Goal: Information Seeking & Learning: Compare options

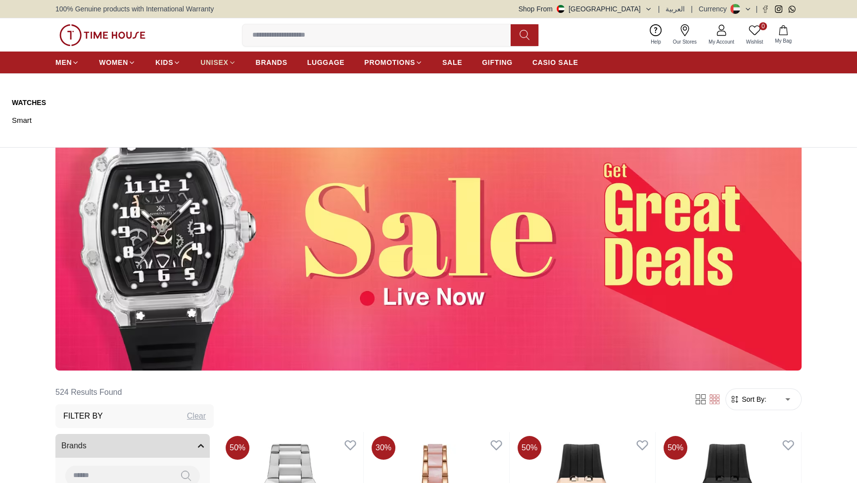
click at [228, 67] on span "UNISEX" at bounding box center [214, 62] width 28 height 10
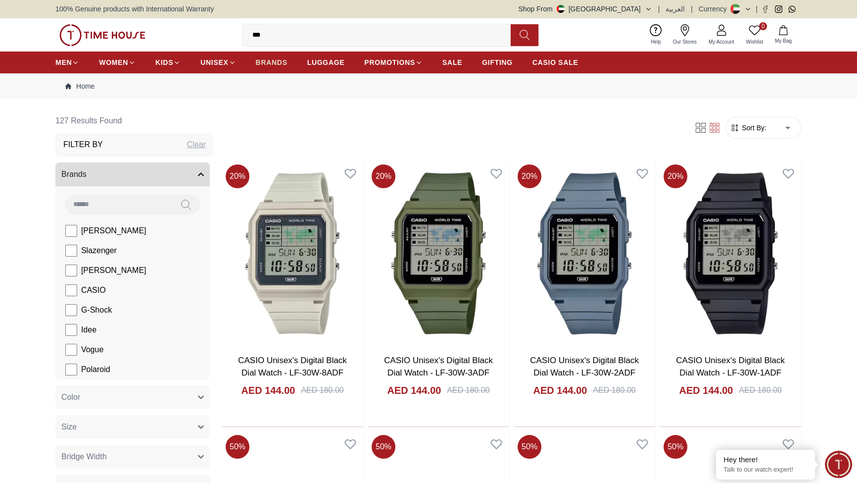
click at [288, 67] on span "BRANDS" at bounding box center [272, 62] width 32 height 10
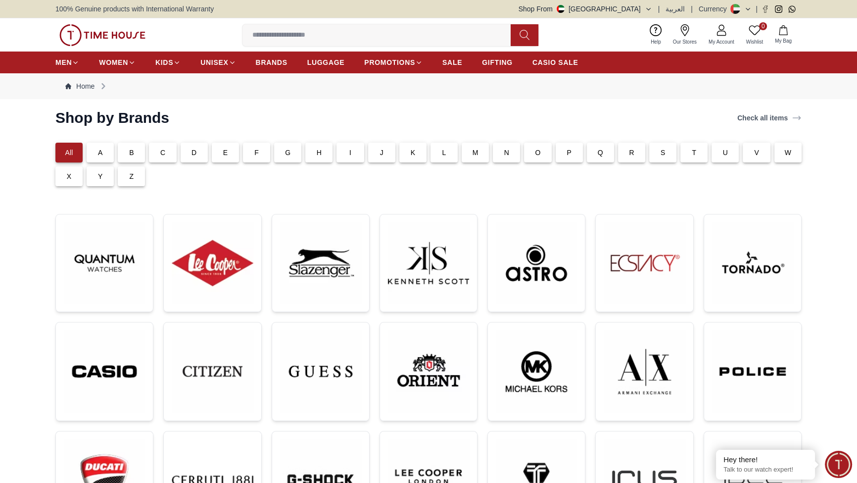
click at [176, 162] on div "C" at bounding box center [162, 153] width 27 height 20
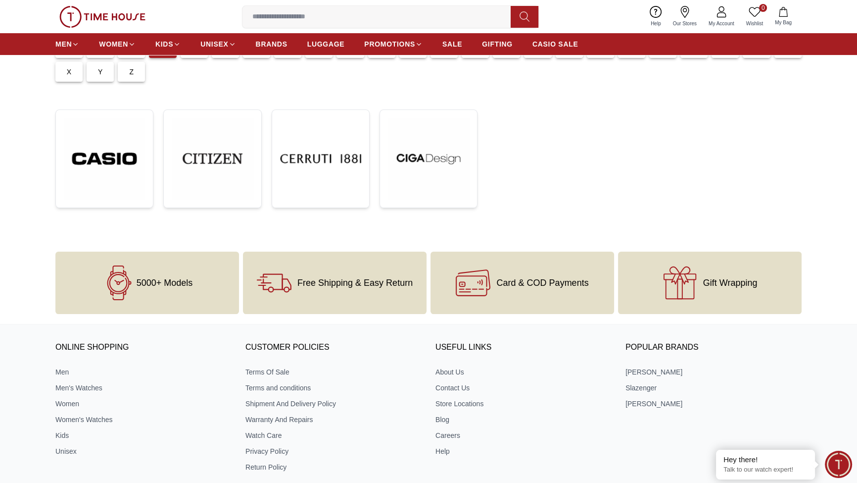
scroll to position [120, 0]
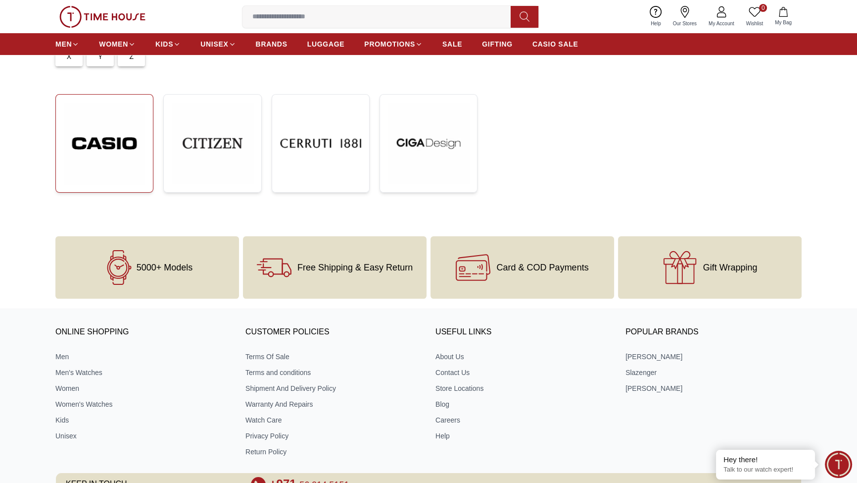
click at [138, 184] on img at bounding box center [104, 143] width 81 height 82
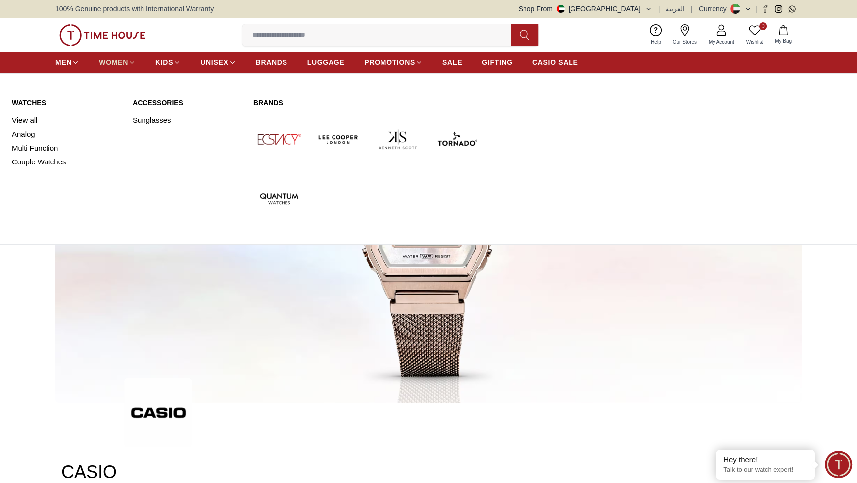
click at [128, 67] on span "WOMEN" at bounding box center [113, 62] width 29 height 10
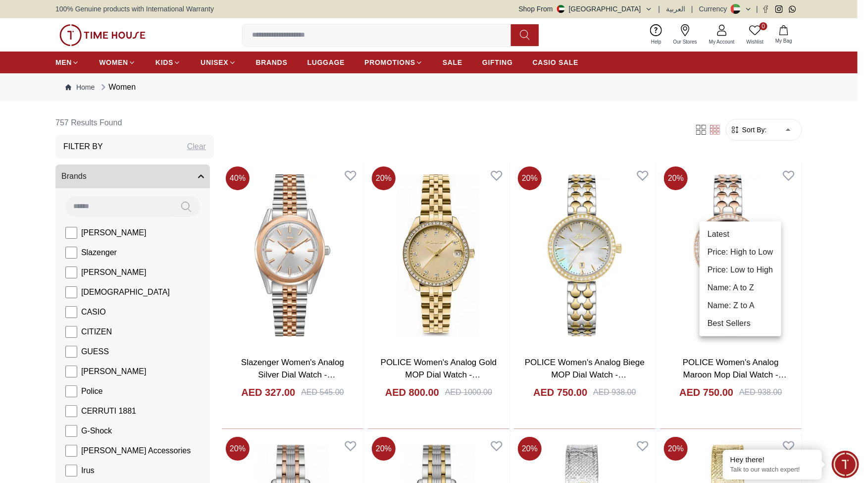
click at [752, 332] on li "Best Sellers" at bounding box center [740, 323] width 82 height 18
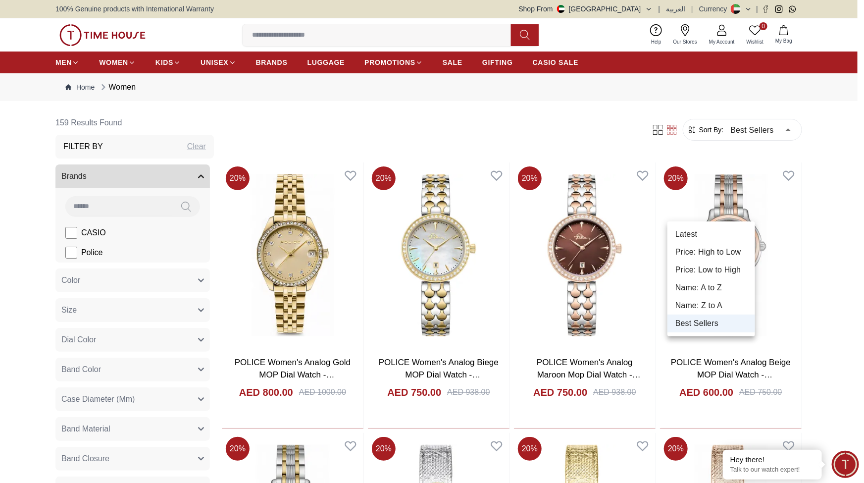
click at [715, 279] on li "Price: Low to High" at bounding box center [711, 270] width 88 height 18
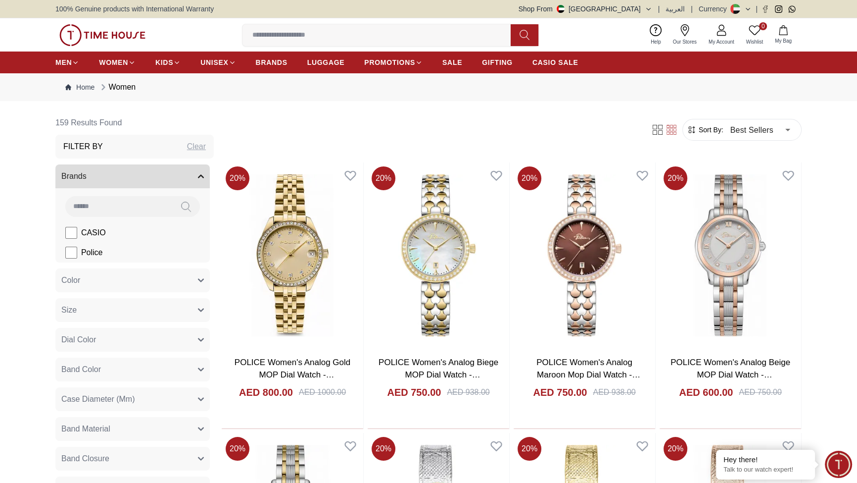
type input "*"
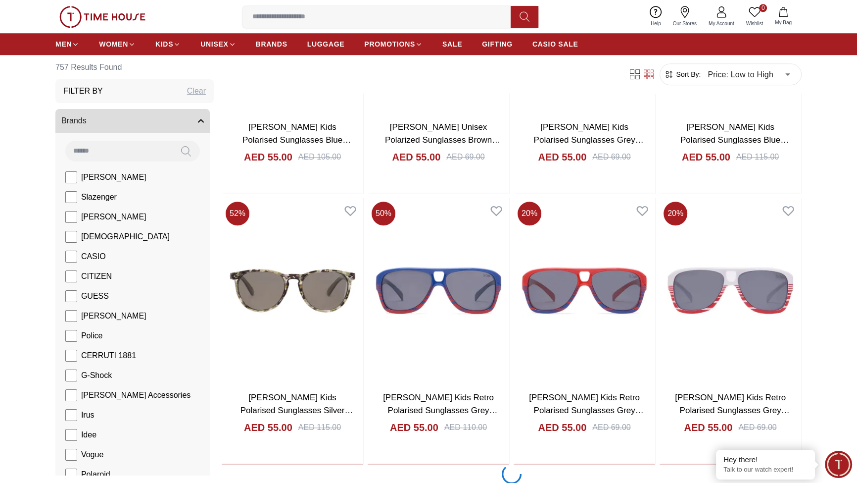
scroll to position [1320, 0]
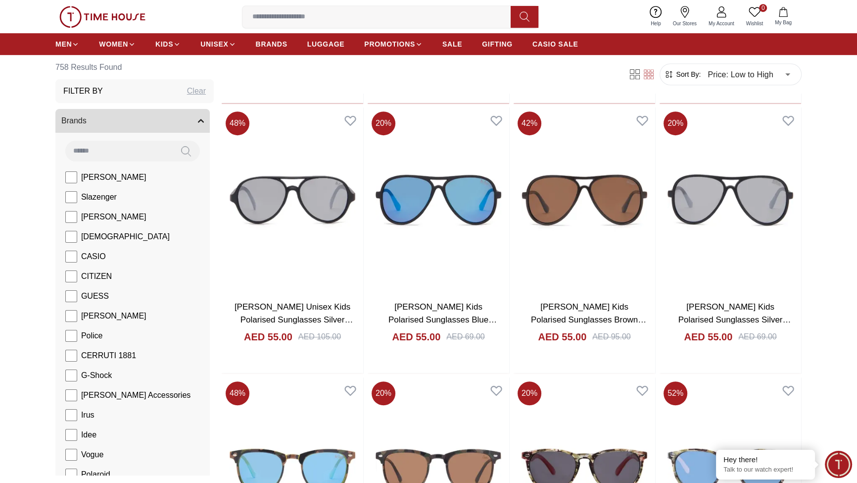
scroll to position [480, 0]
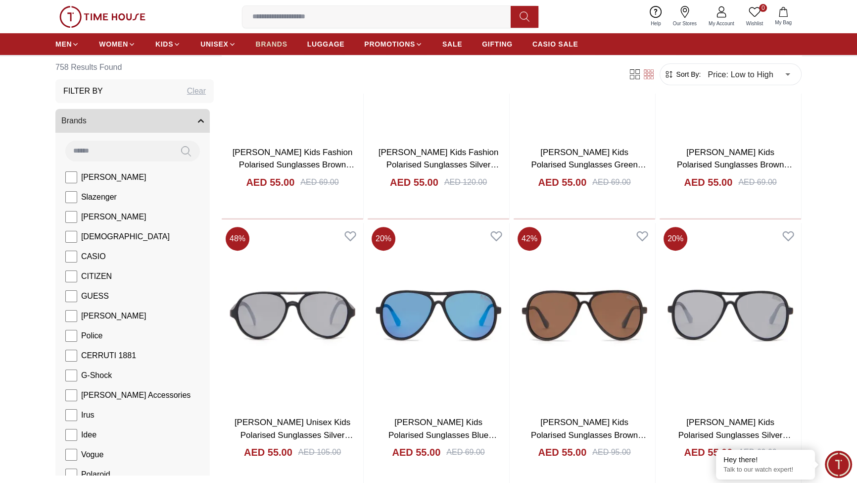
click at [288, 49] on span "BRANDS" at bounding box center [272, 44] width 32 height 10
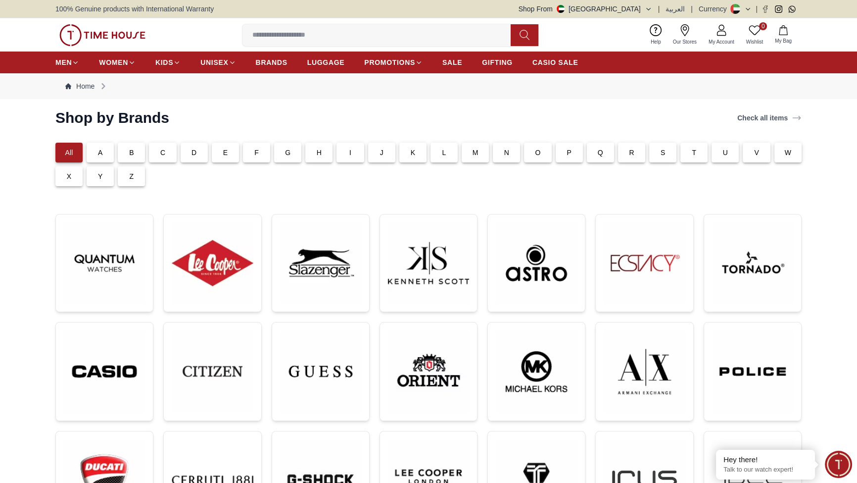
click at [176, 162] on div "C" at bounding box center [162, 153] width 27 height 20
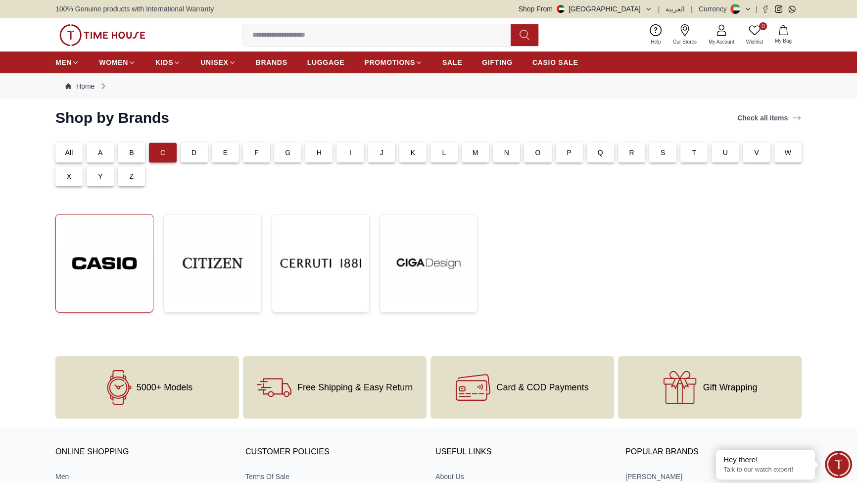
click at [135, 304] on img at bounding box center [104, 263] width 81 height 82
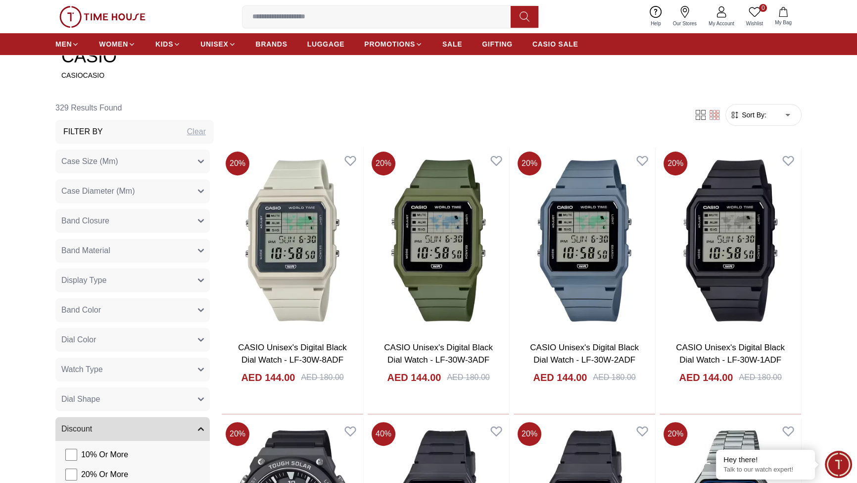
scroll to position [360, 0]
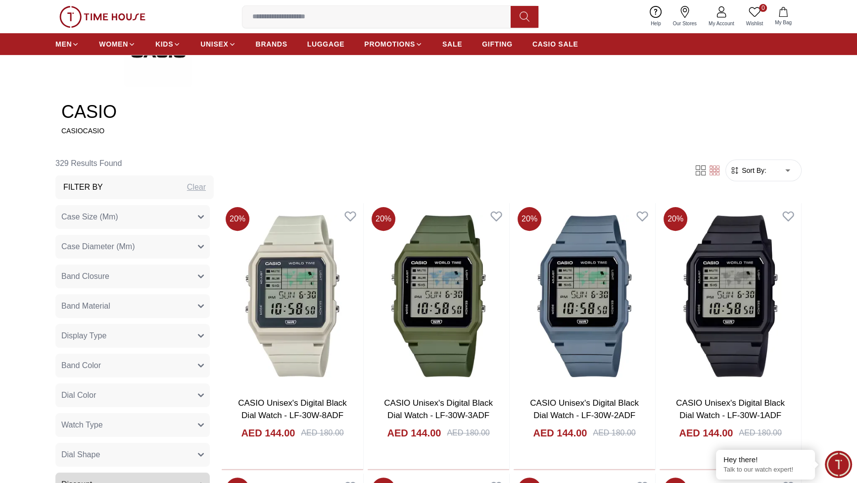
click at [740, 175] on span "Sort By:" at bounding box center [753, 170] width 27 height 10
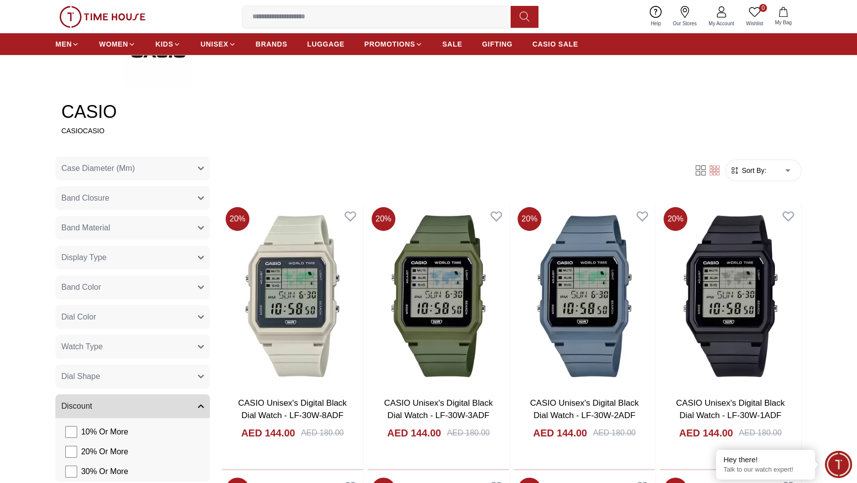
scroll to position [111, 0]
click at [182, 210] on button "Band Closure" at bounding box center [132, 198] width 154 height 24
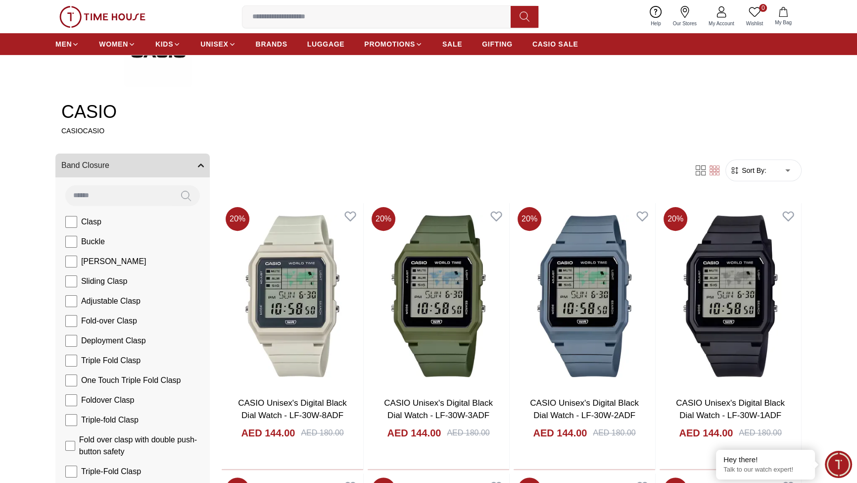
click at [135, 142] on span "Case Diameter (Mm)" at bounding box center [97, 136] width 73 height 12
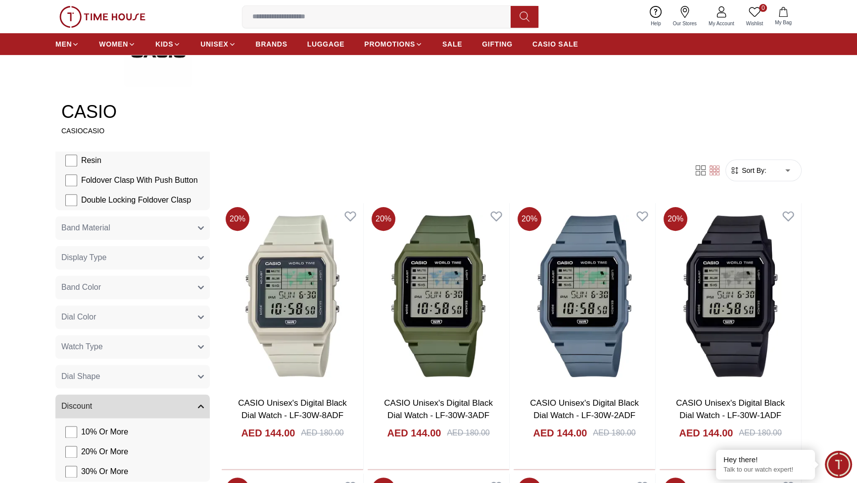
scroll to position [2519, 0]
click at [189, 240] on button "Band Material" at bounding box center [132, 228] width 154 height 24
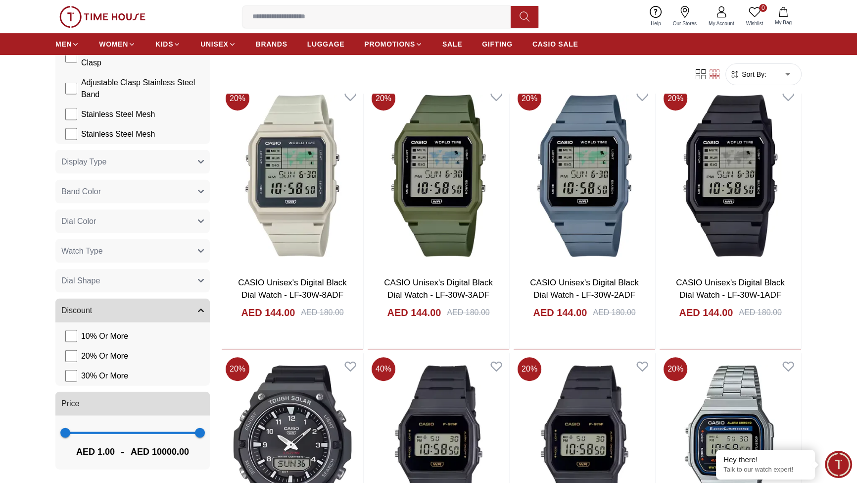
scroll to position [3840, 0]
click at [152, 292] on button "Dial Shape" at bounding box center [132, 280] width 154 height 24
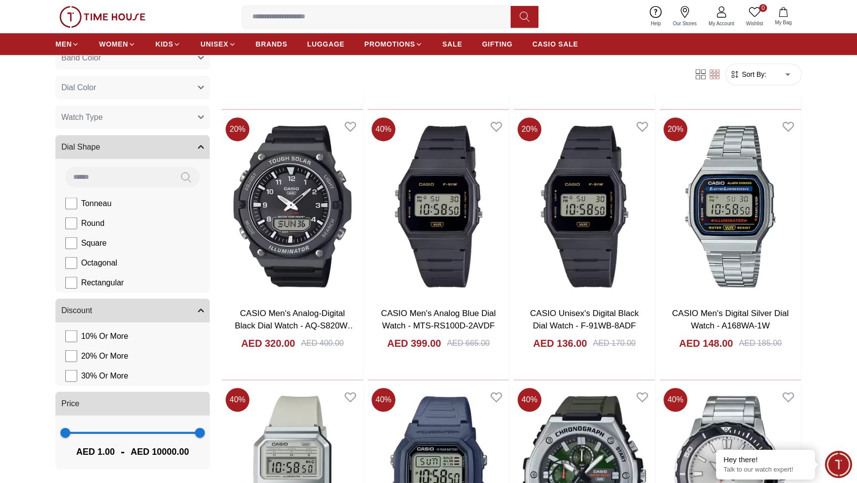
scroll to position [3677, 0]
click at [127, 129] on button "Watch Type" at bounding box center [132, 117] width 154 height 24
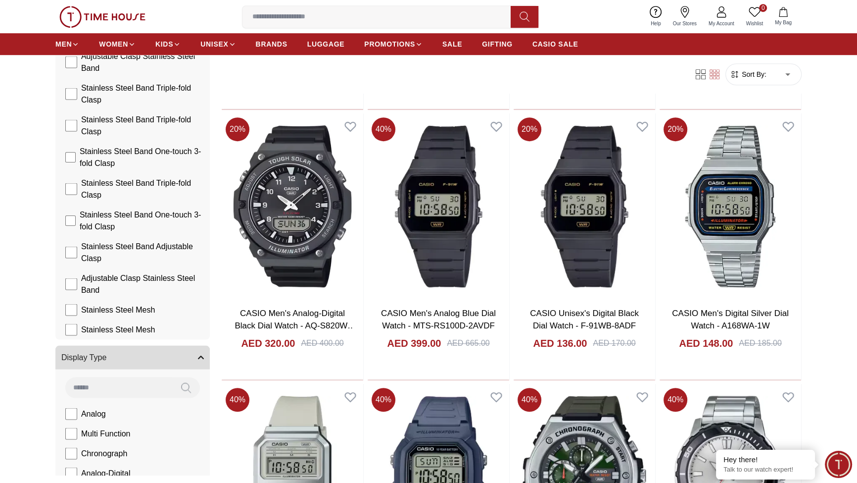
scroll to position [2477, 0]
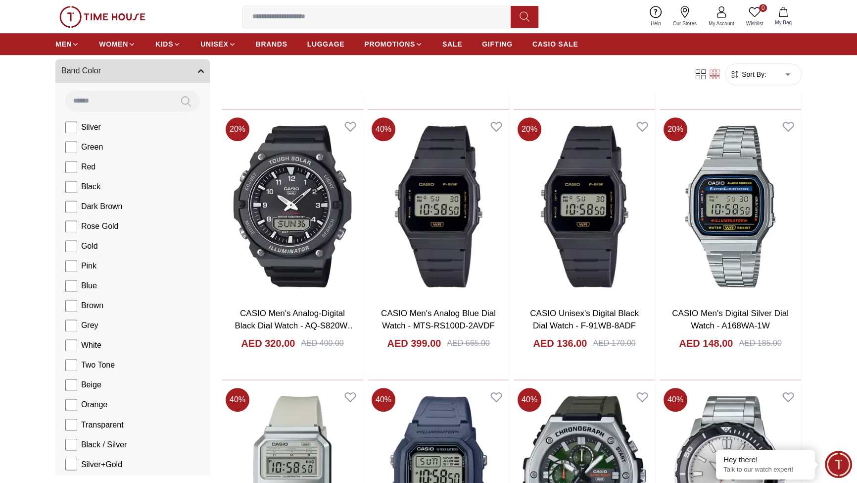
scroll to position [1877, 0]
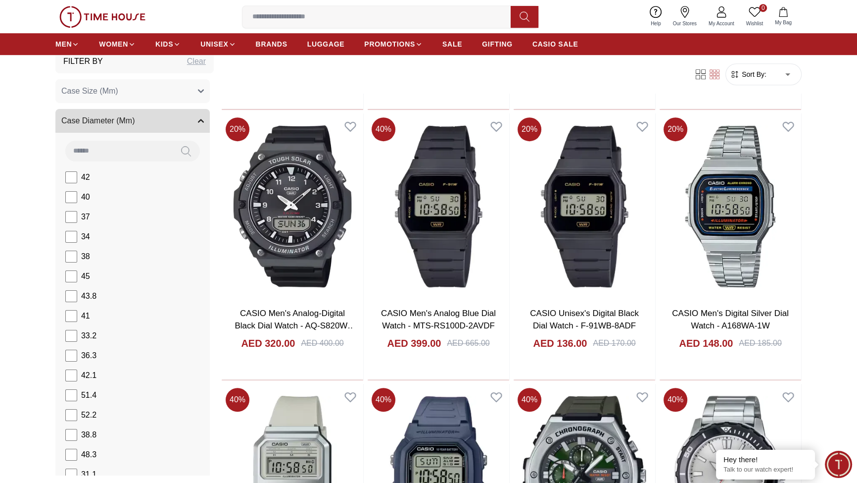
scroll to position [0, 0]
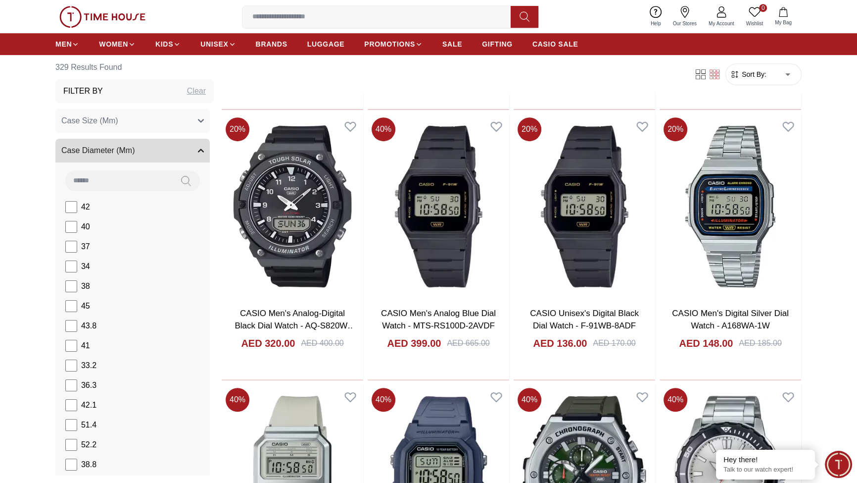
click at [198, 133] on button "Case Size (Mm)" at bounding box center [132, 121] width 154 height 24
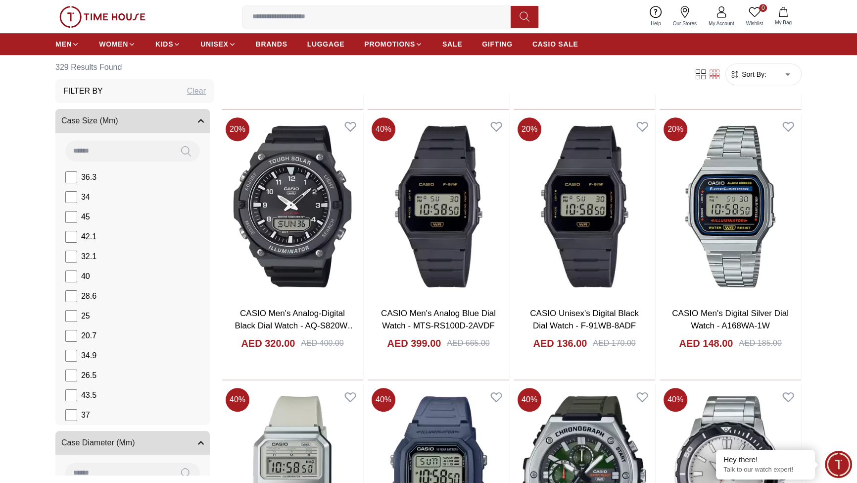
click at [214, 103] on div "Filter By Clear" at bounding box center [134, 91] width 158 height 24
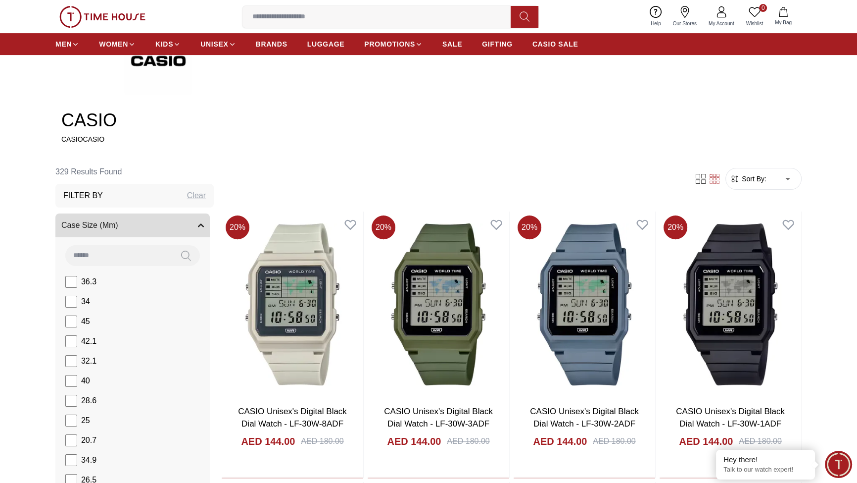
scroll to position [360, 0]
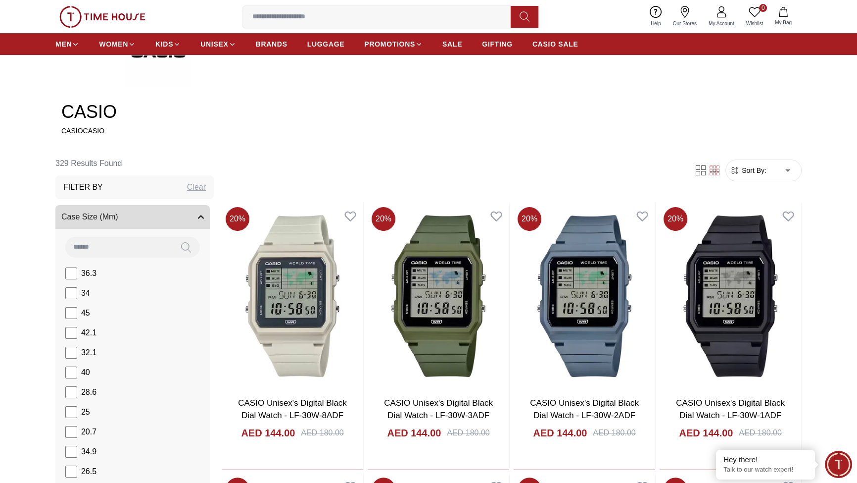
click at [194, 199] on div "Filter By Clear" at bounding box center [134, 187] width 158 height 24
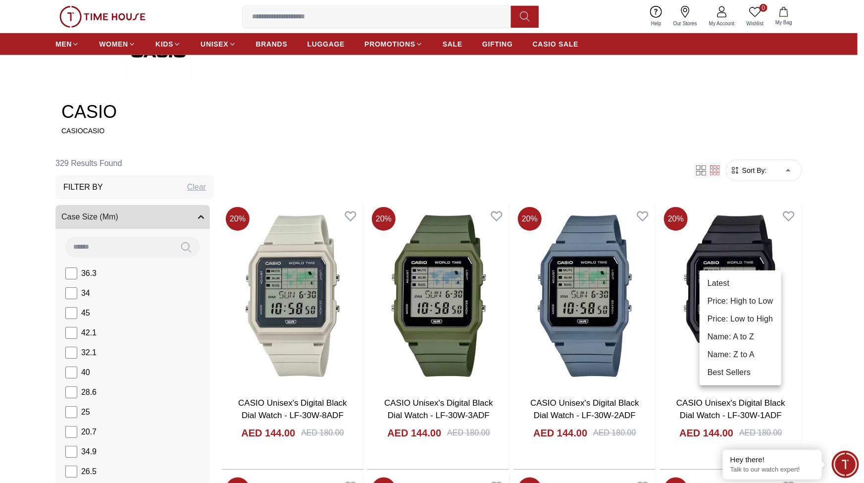
click at [811, 224] on div at bounding box center [432, 241] width 864 height 483
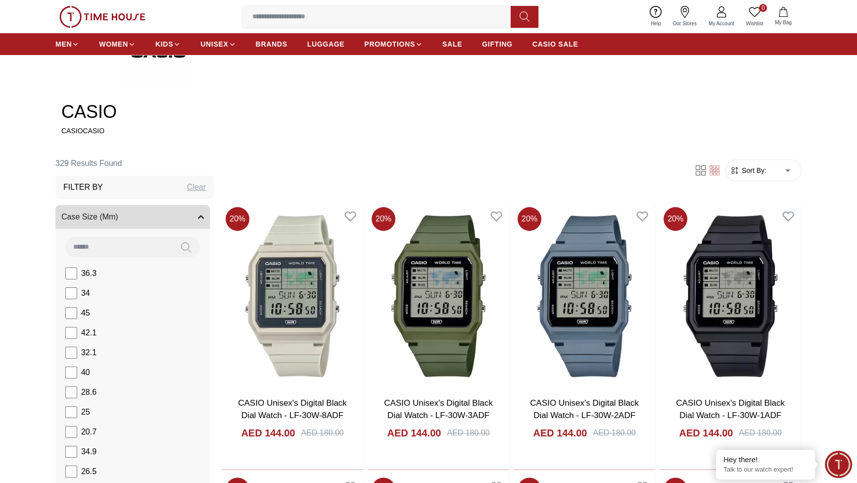
click at [770, 181] on form "Sort By: ​ ****** ​" at bounding box center [764, 170] width 76 height 22
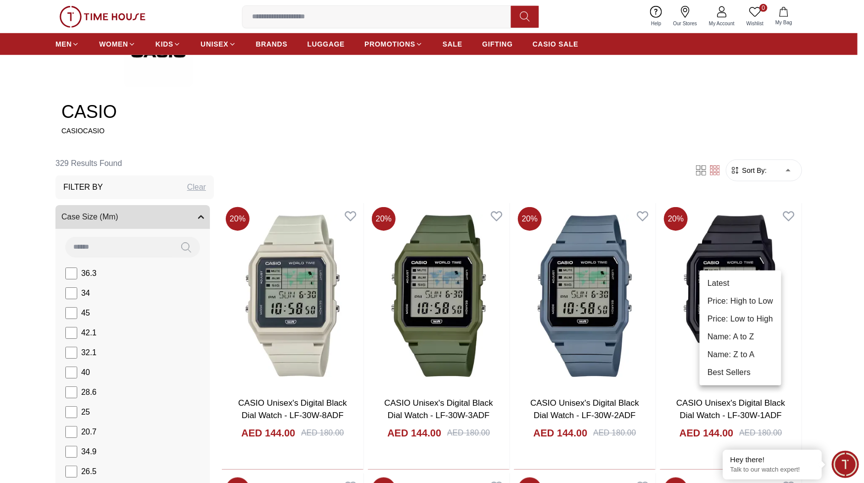
click at [740, 381] on li "Best Sellers" at bounding box center [740, 372] width 82 height 18
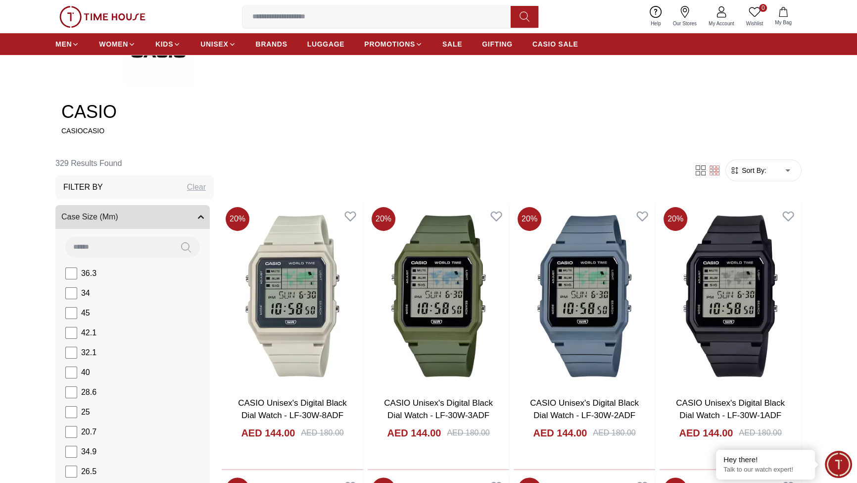
type input "*"
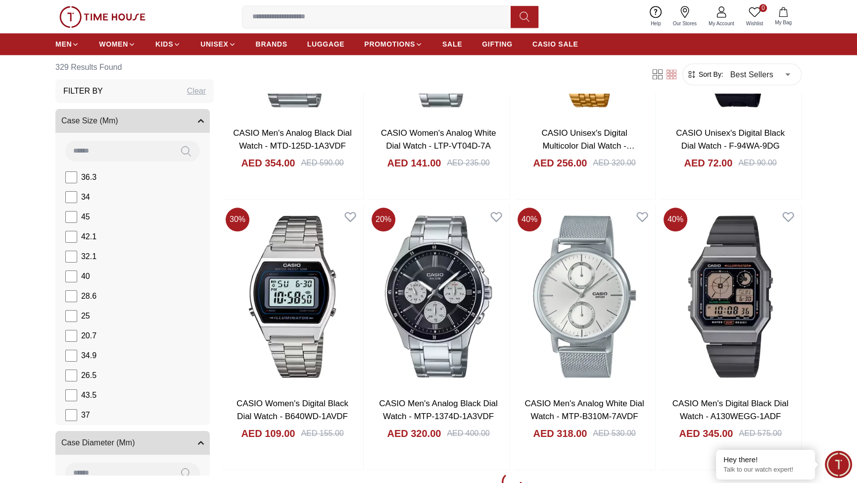
scroll to position [1200, 0]
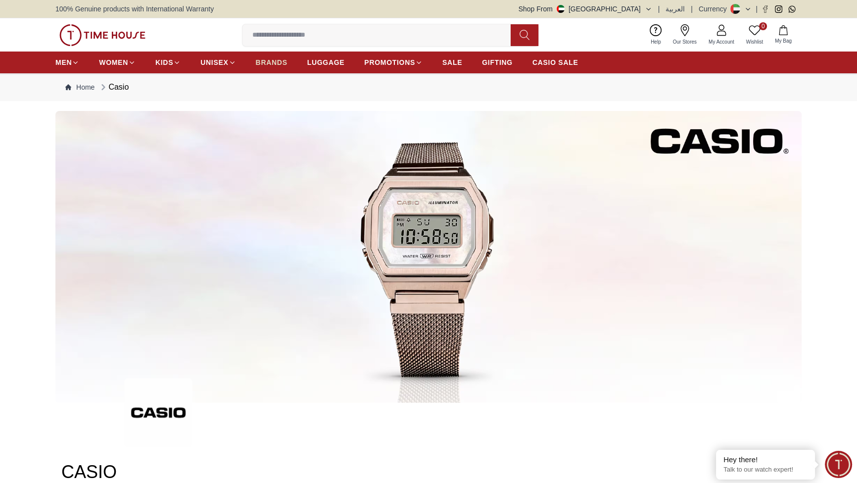
click at [288, 67] on span "BRANDS" at bounding box center [272, 62] width 32 height 10
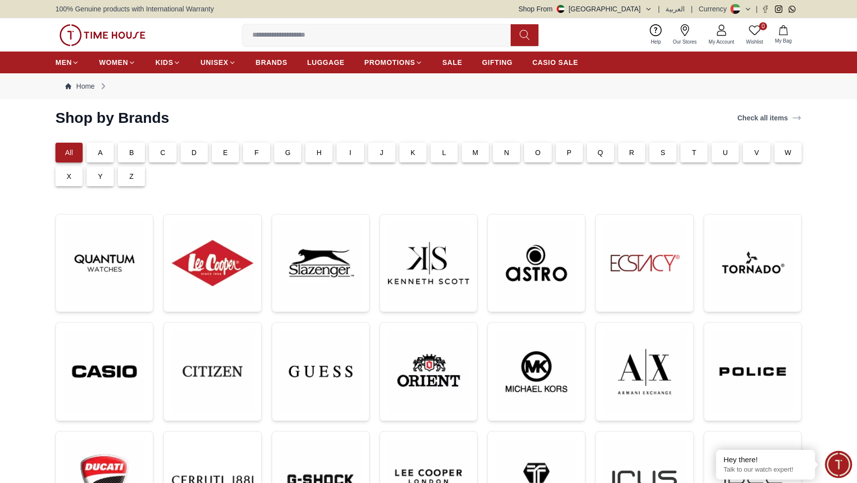
click at [172, 162] on div "C" at bounding box center [162, 153] width 27 height 20
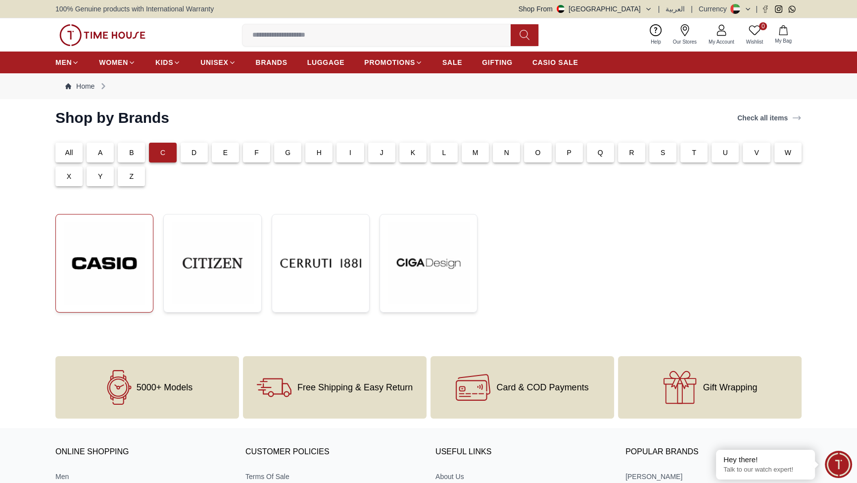
click at [132, 304] on img at bounding box center [104, 263] width 81 height 82
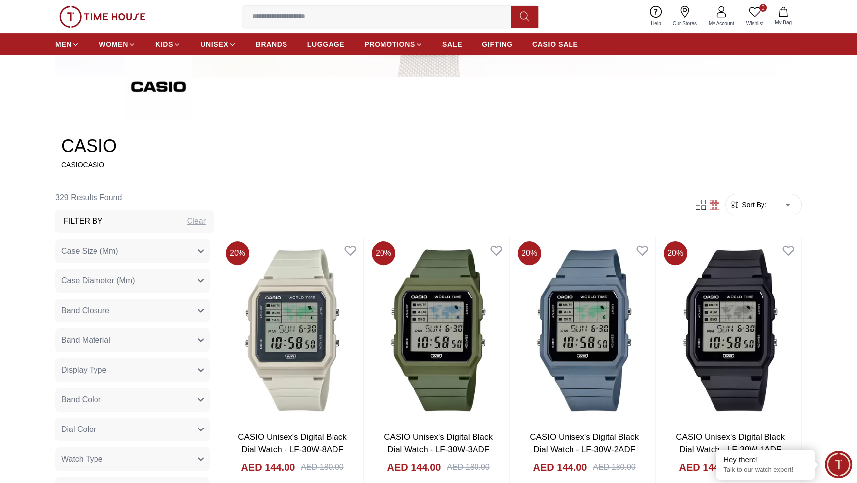
scroll to position [480, 0]
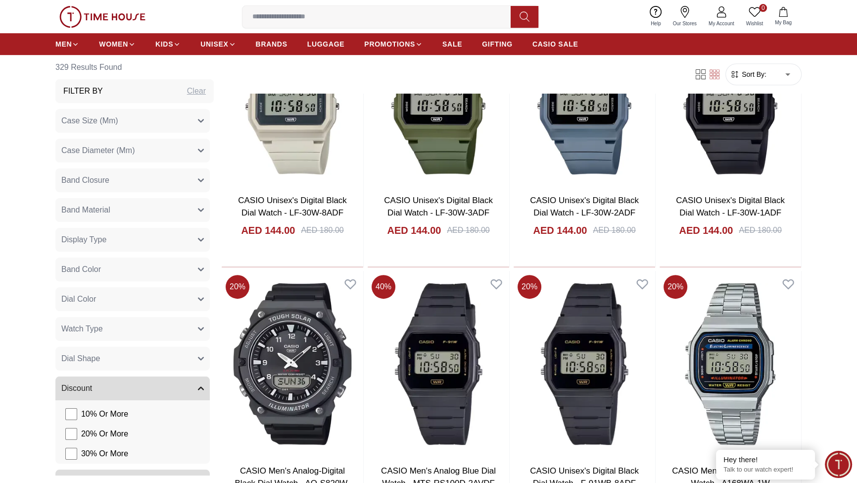
scroll to position [360, 0]
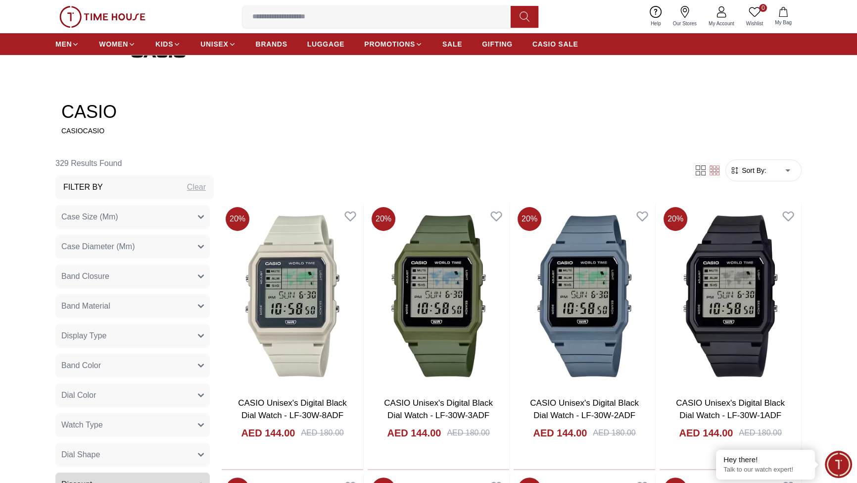
click at [740, 175] on span "Sort By:" at bounding box center [753, 170] width 27 height 10
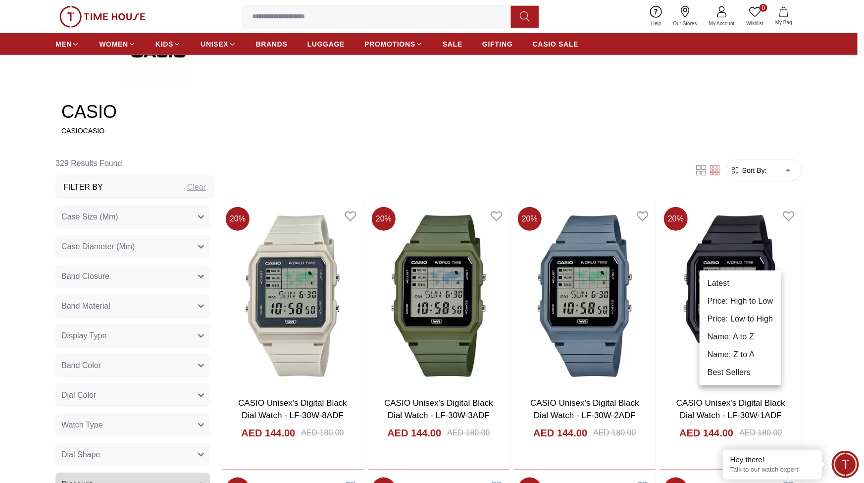
click at [781, 328] on li "Price: Low to High" at bounding box center [740, 319] width 82 height 18
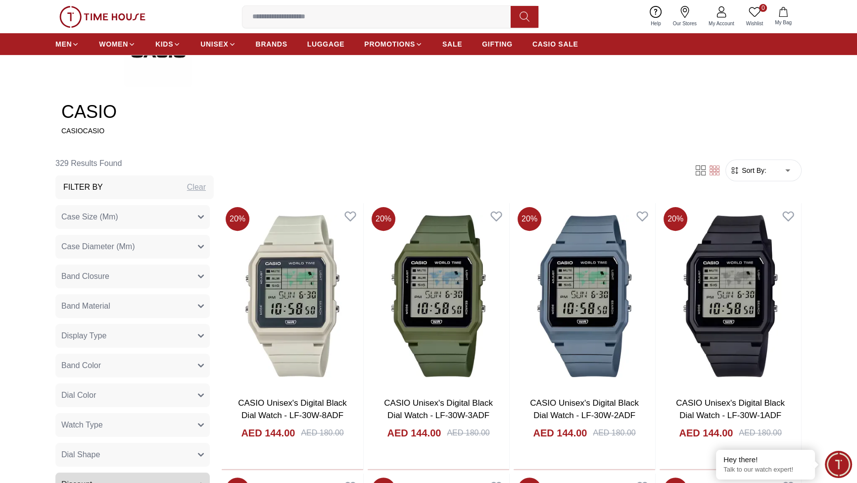
type input "*"
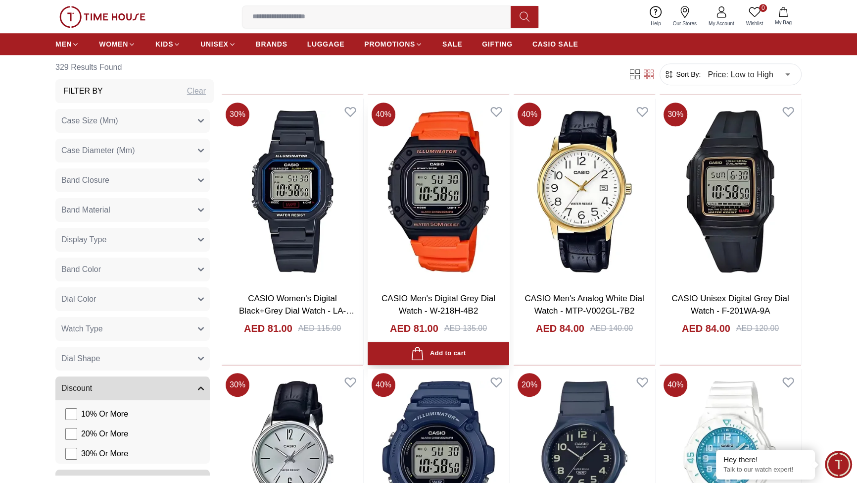
scroll to position [1080, 0]
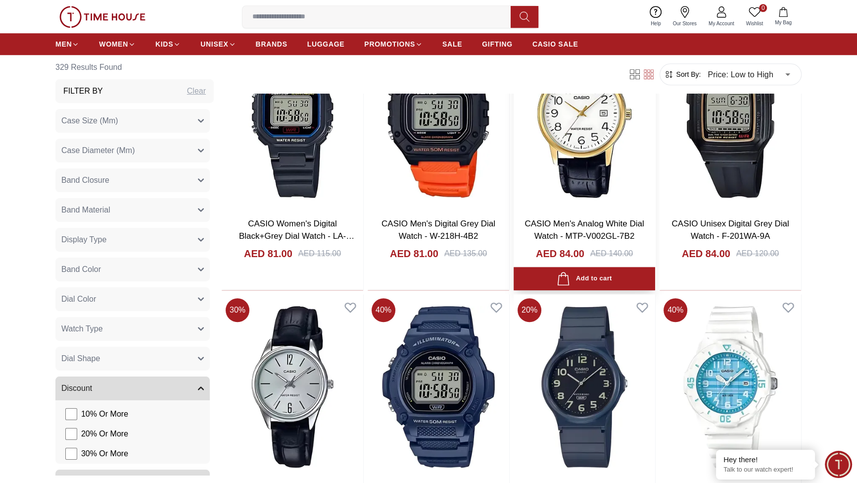
click at [592, 241] on link "CASIO Men's Analog White Dial Watch - MTP-V002GL-7B2" at bounding box center [584, 230] width 119 height 22
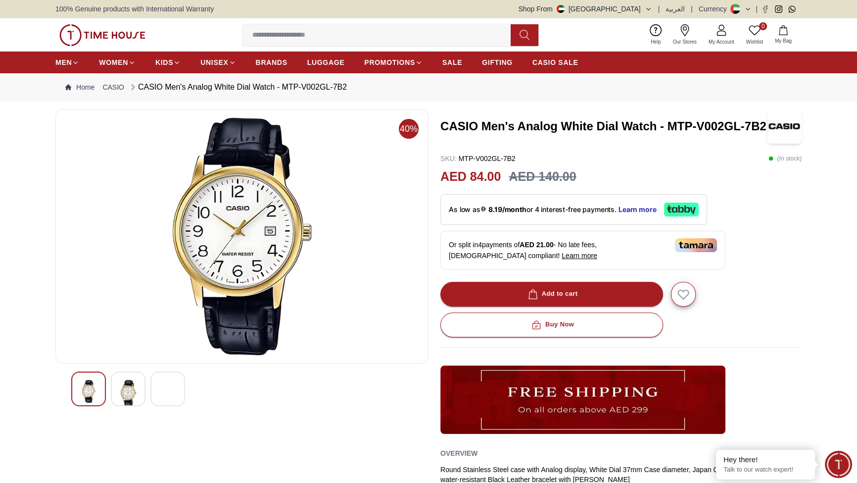
scroll to position [120, 0]
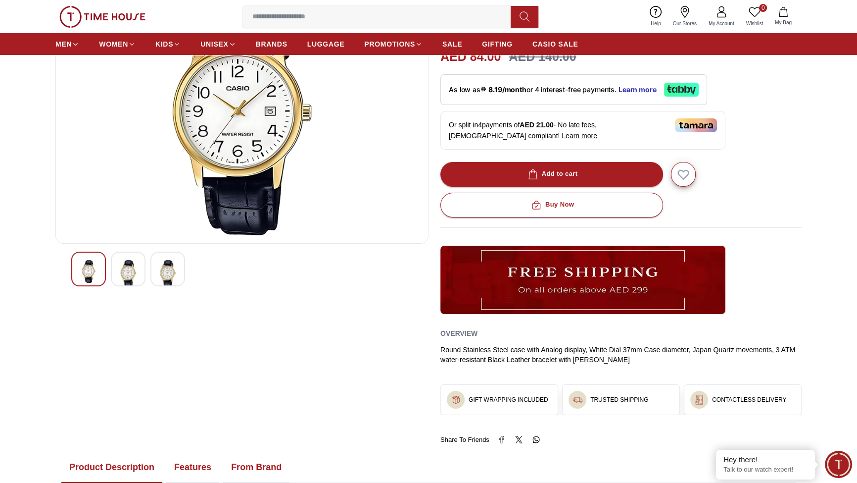
click at [146, 286] on div at bounding box center [128, 268] width 35 height 35
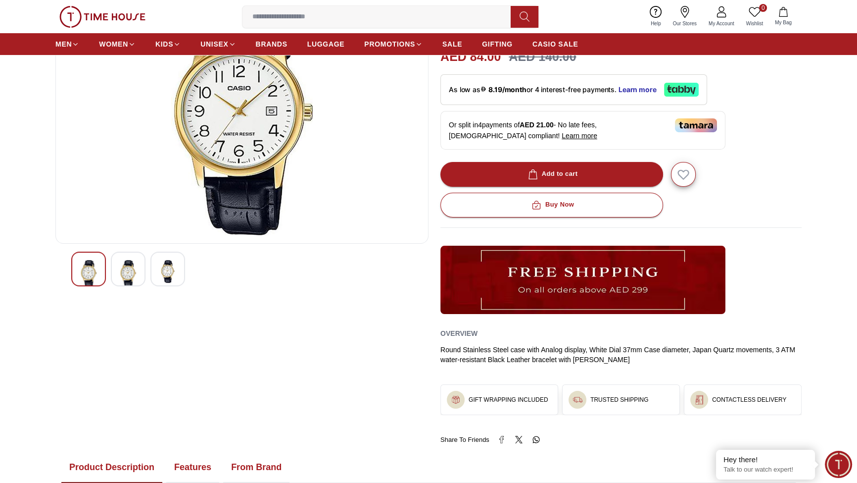
click at [185, 286] on div at bounding box center [167, 268] width 35 height 35
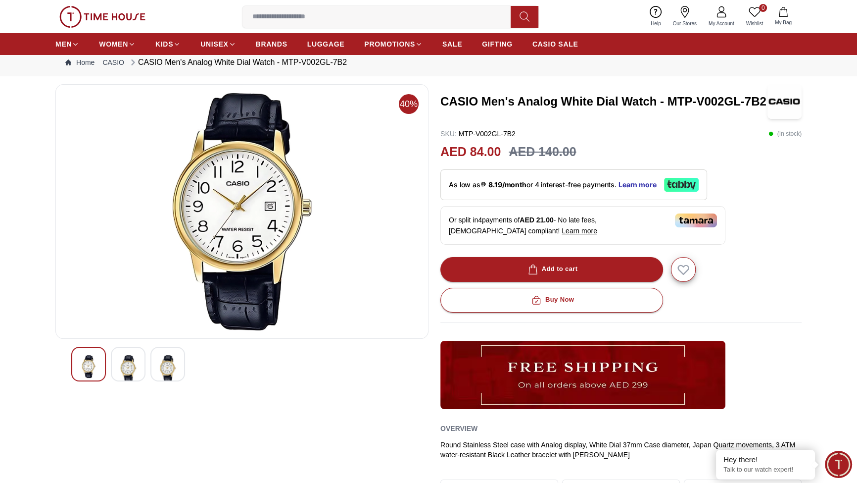
scroll to position [0, 0]
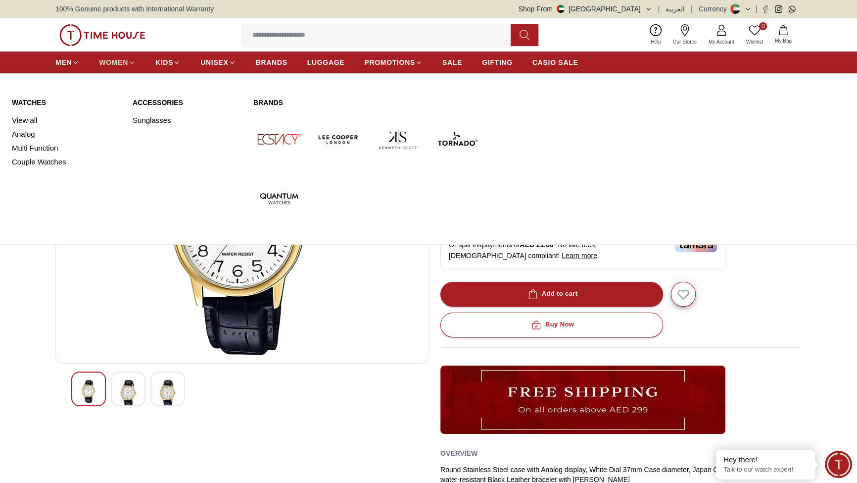
click at [136, 66] on icon at bounding box center [131, 62] width 7 height 7
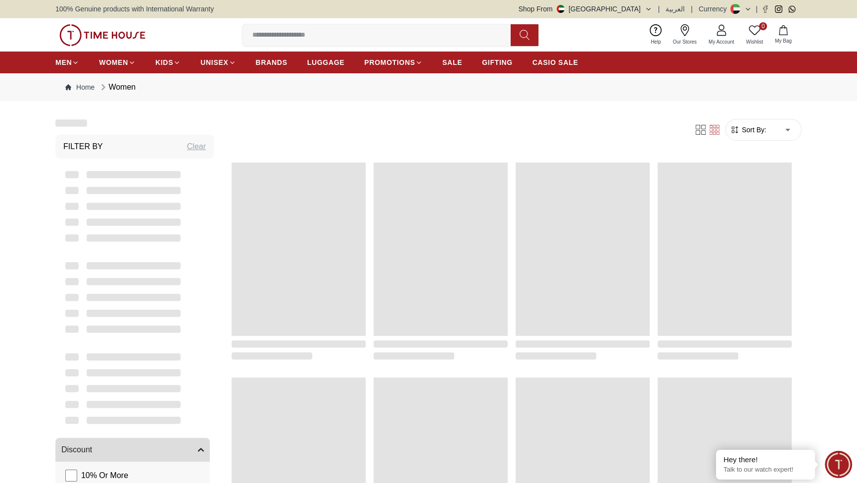
click at [146, 46] on img at bounding box center [102, 35] width 86 height 22
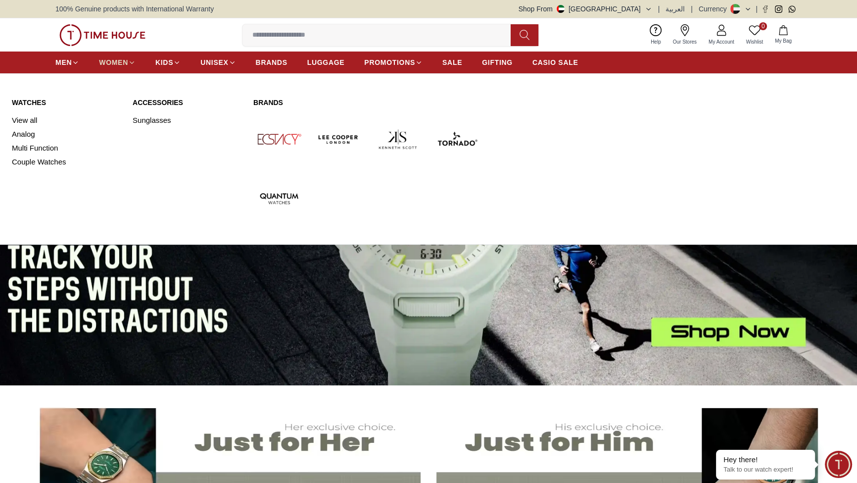
click at [128, 67] on span "WOMEN" at bounding box center [113, 62] width 29 height 10
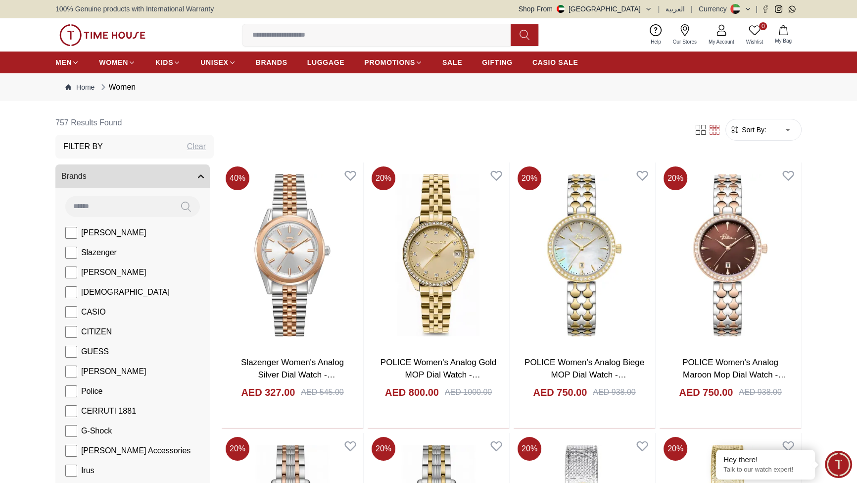
click at [743, 141] on form "Sort By: ​ ****** ​" at bounding box center [764, 130] width 76 height 22
click at [740, 135] on span "Sort By:" at bounding box center [753, 130] width 27 height 10
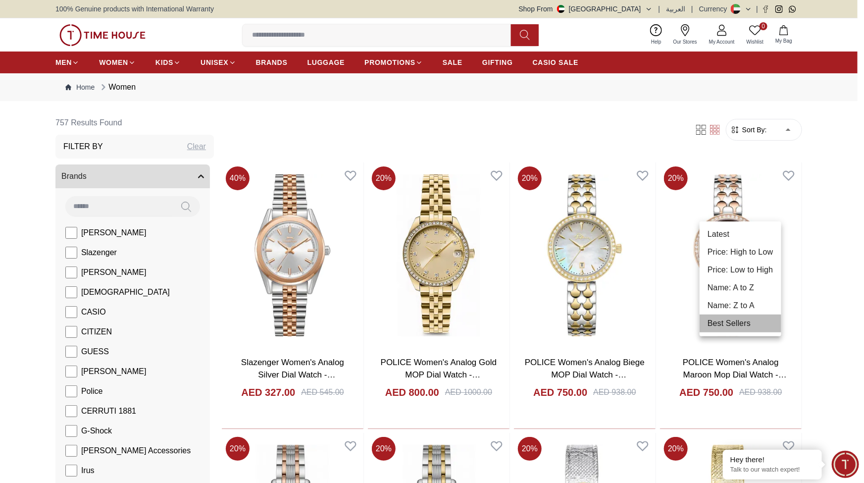
click at [767, 332] on li "Best Sellers" at bounding box center [740, 323] width 82 height 18
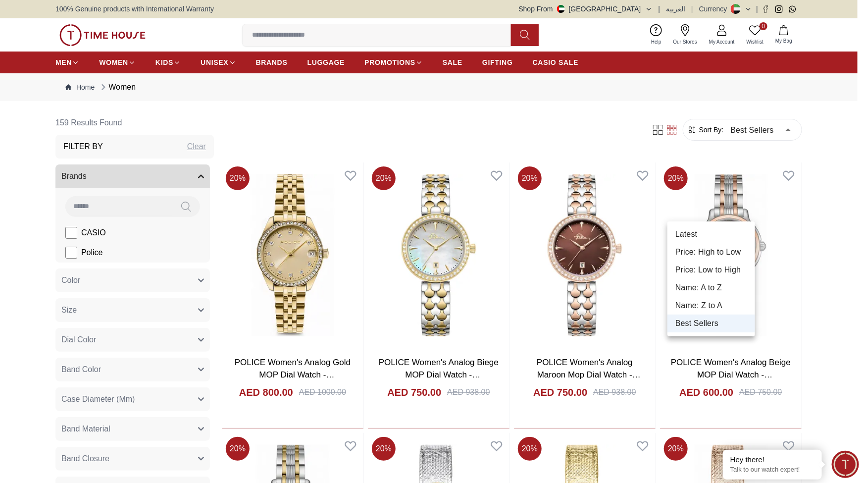
click at [732, 279] on li "Price: Low to High" at bounding box center [711, 270] width 88 height 18
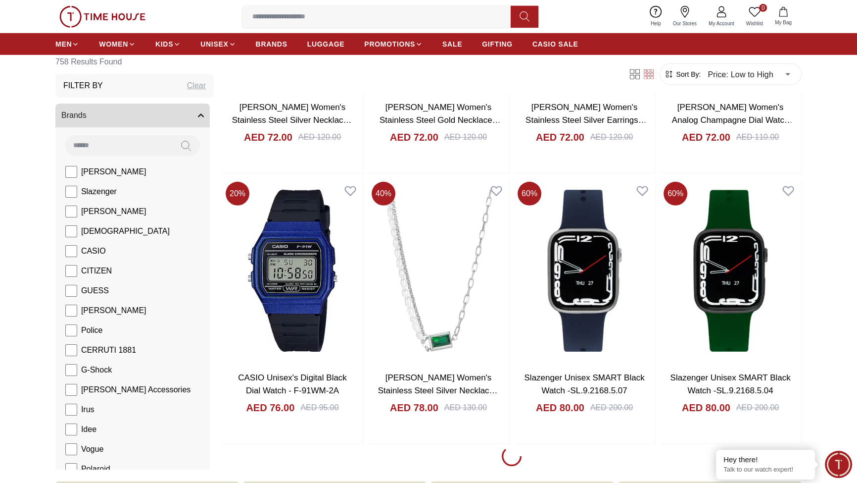
scroll to position [3804, 0]
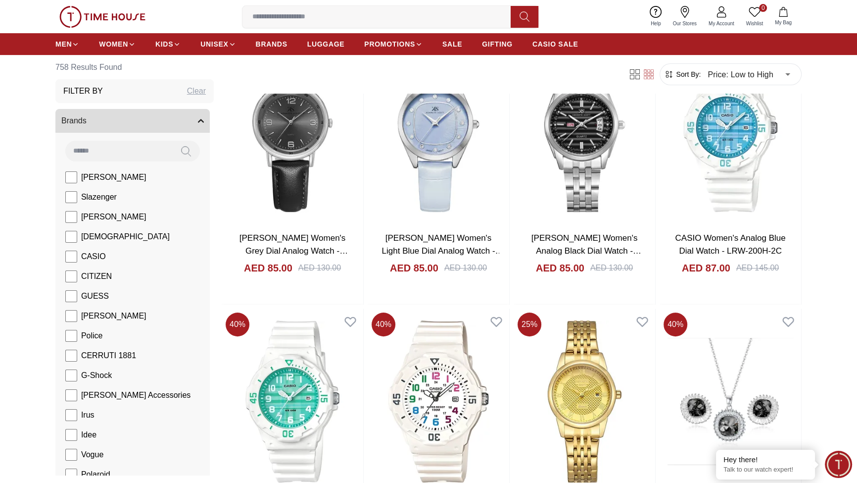
scroll to position [5004, 0]
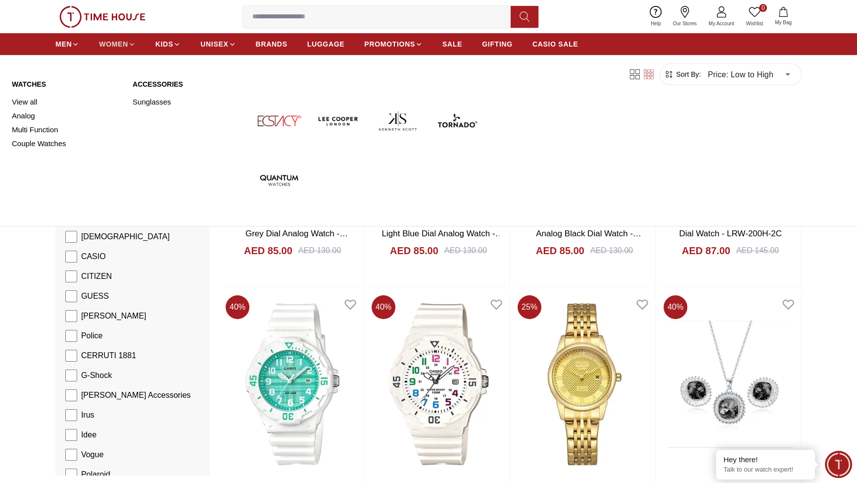
click at [128, 49] on span "WOMEN" at bounding box center [113, 44] width 29 height 10
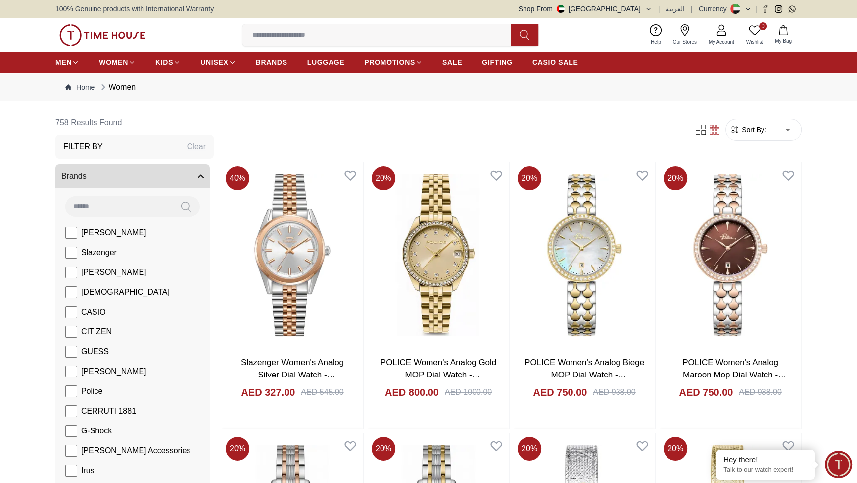
click at [741, 135] on span "Sort By:" at bounding box center [753, 130] width 27 height 10
click at [713, 148] on div "Filter Sort By: ​ ****** ​" at bounding box center [512, 130] width 580 height 38
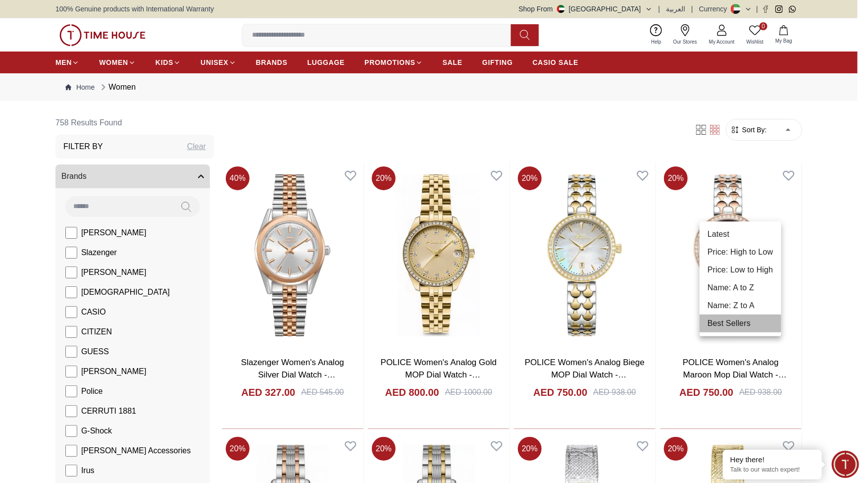
click at [753, 332] on li "Best Sellers" at bounding box center [740, 323] width 82 height 18
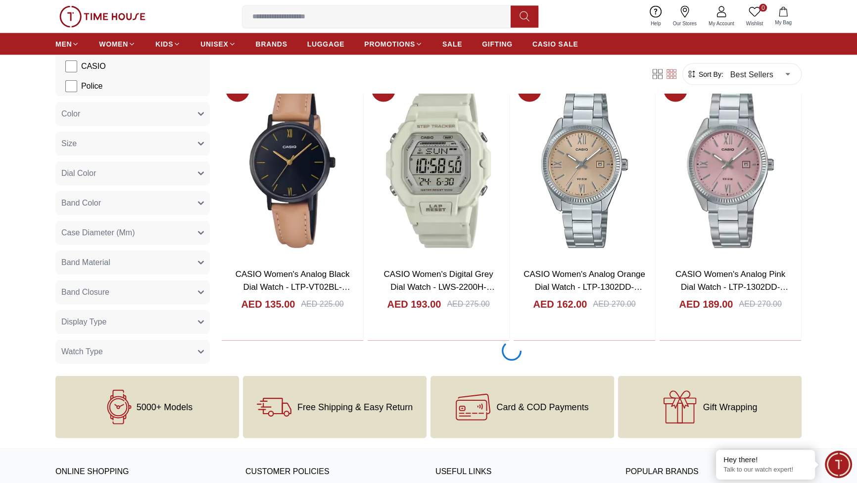
scroll to position [2640, 0]
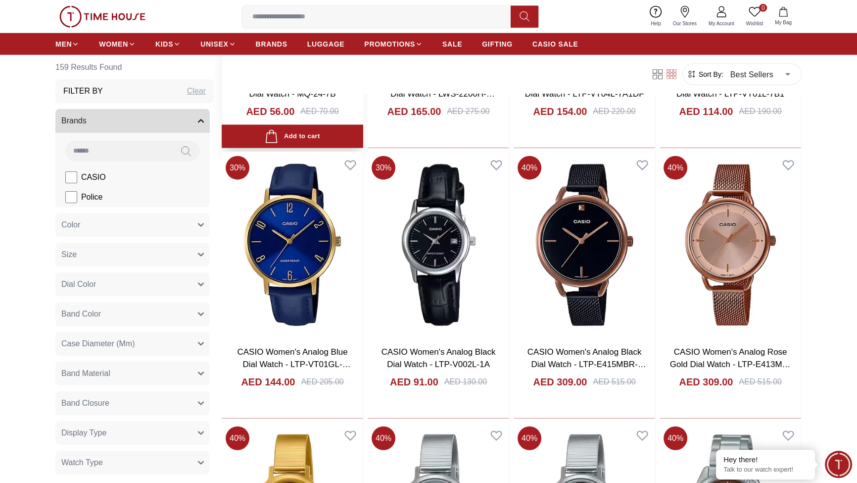
scroll to position [3000, 0]
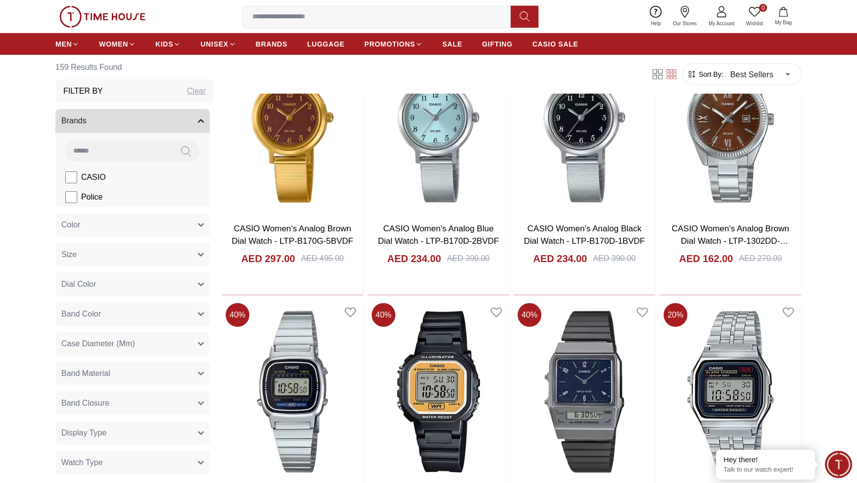
scroll to position [3360, 0]
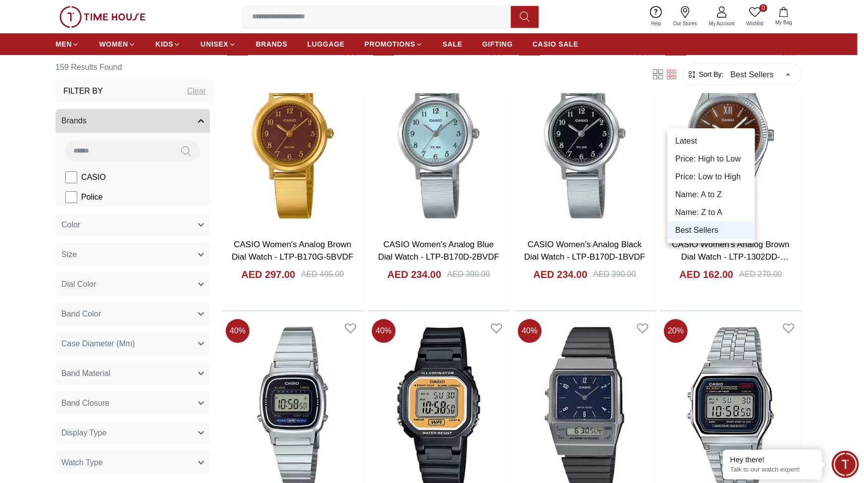
click at [708, 186] on li "Price: Low to High" at bounding box center [711, 177] width 88 height 18
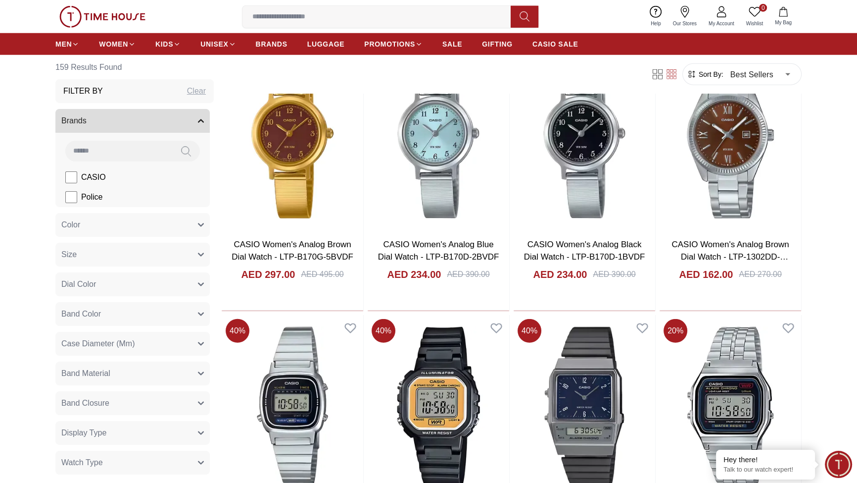
type input "*"
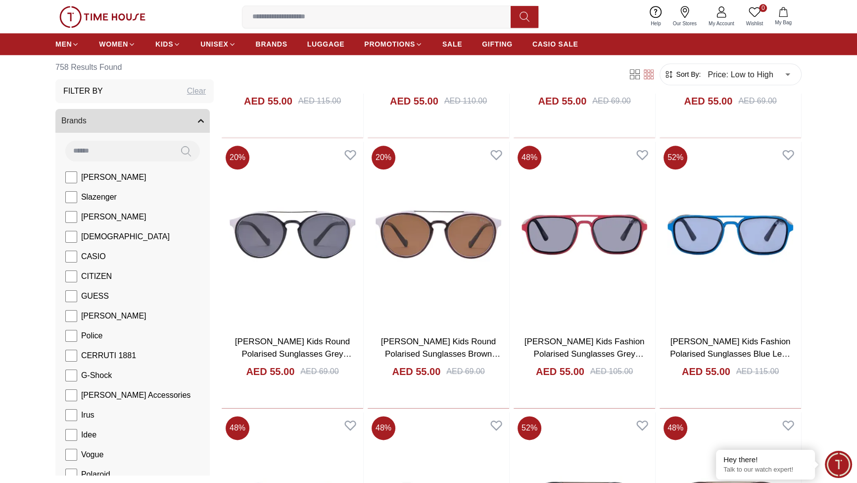
scroll to position [1284, 0]
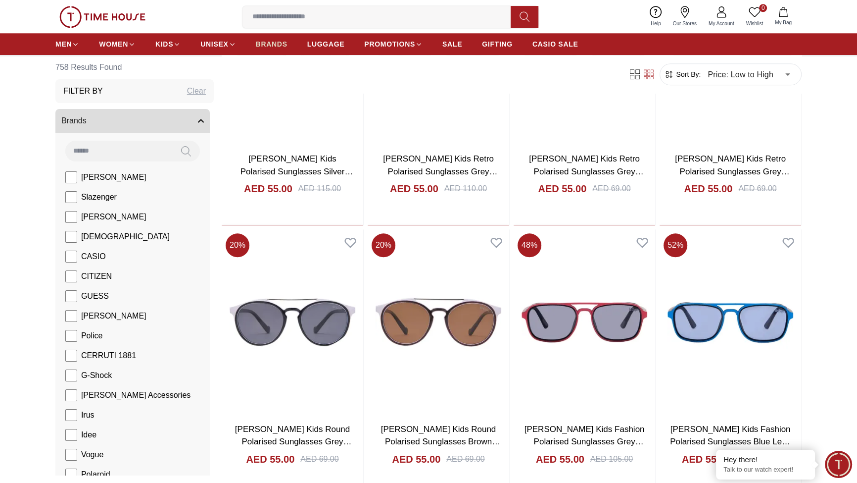
click at [288, 49] on span "BRANDS" at bounding box center [272, 44] width 32 height 10
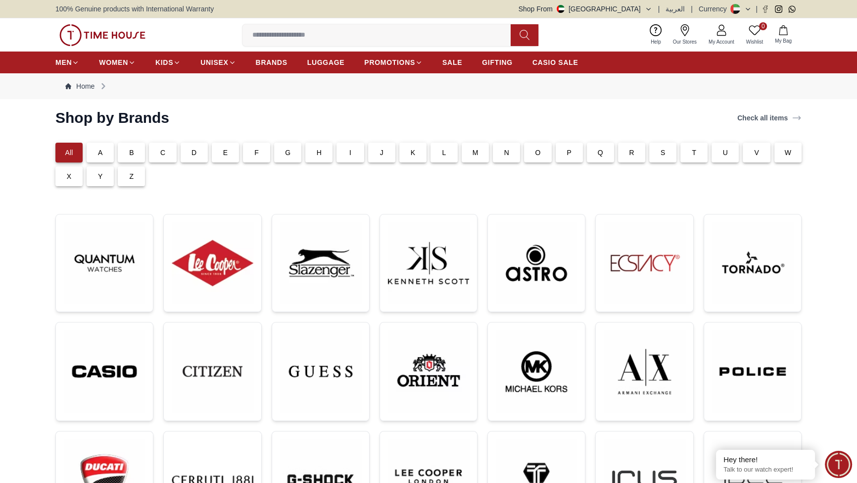
click at [165, 157] on p "C" at bounding box center [162, 153] width 5 height 10
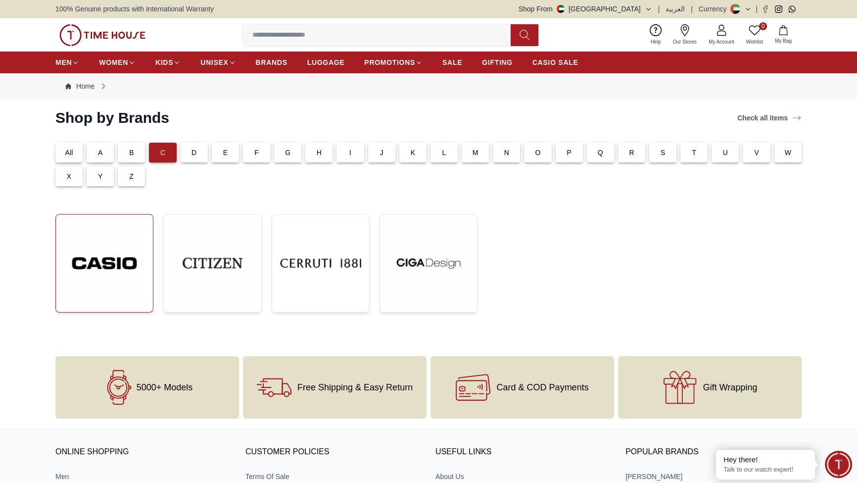
click at [145, 304] on img at bounding box center [104, 263] width 81 height 82
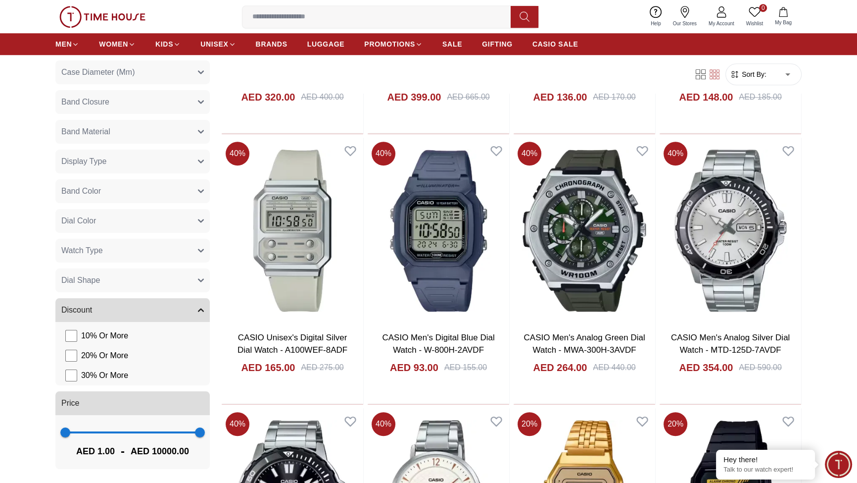
scroll to position [1080, 0]
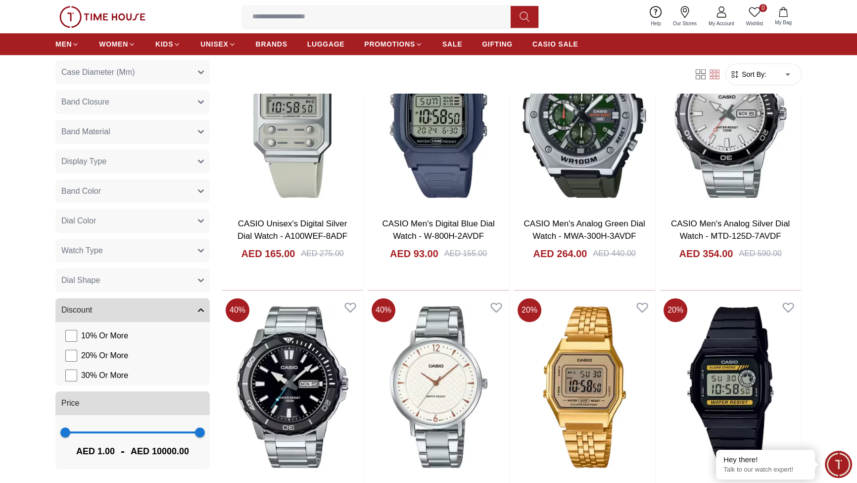
click at [174, 268] on button "Dial Shape" at bounding box center [132, 280] width 154 height 24
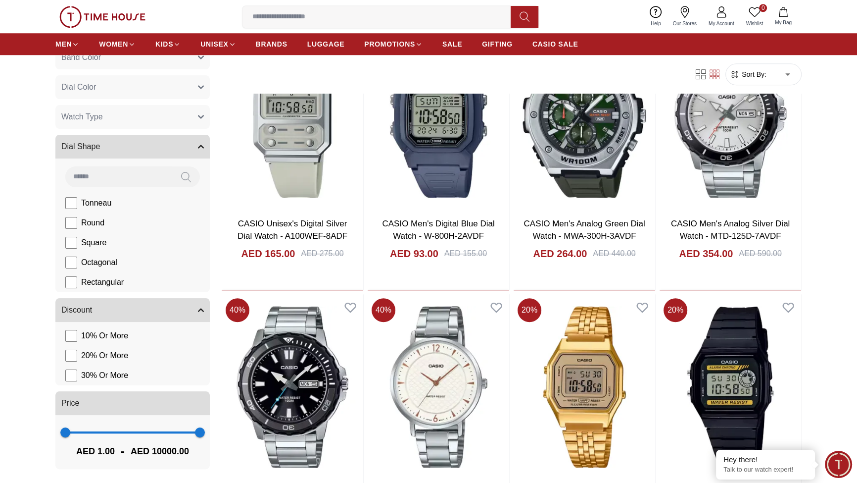
click at [178, 129] on button "Watch Type" at bounding box center [132, 117] width 154 height 24
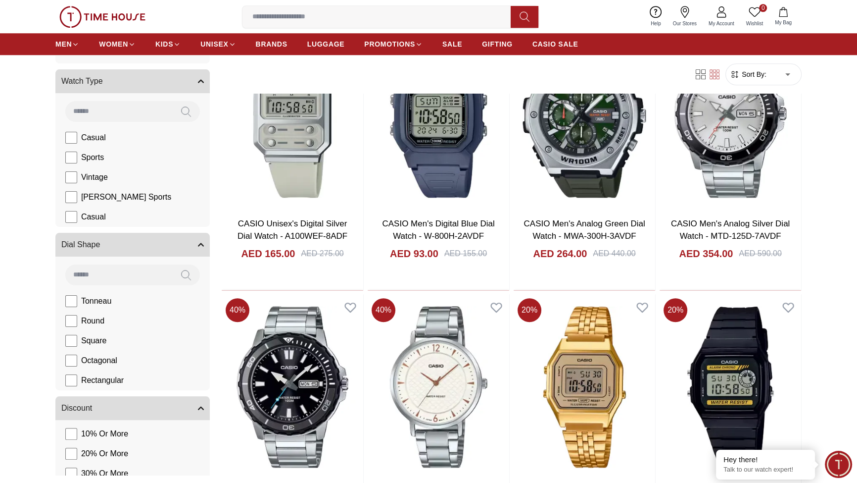
scroll to position [231, 0]
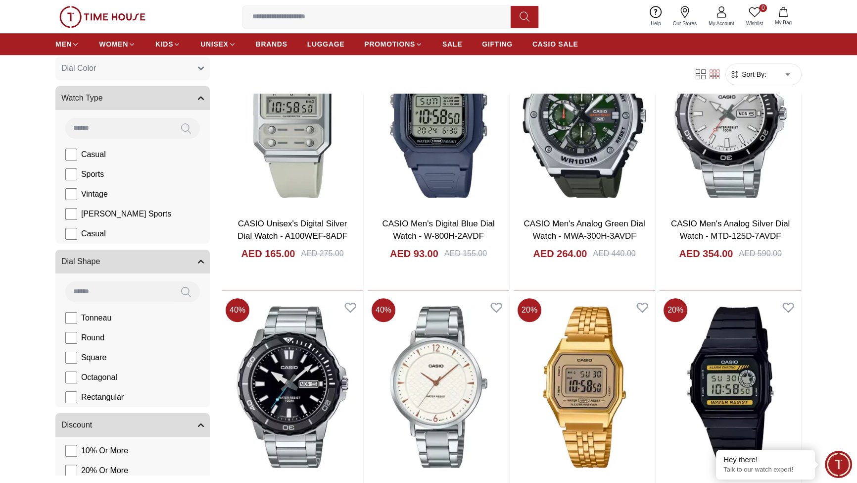
click at [96, 74] on span "Dial Color" at bounding box center [78, 68] width 35 height 12
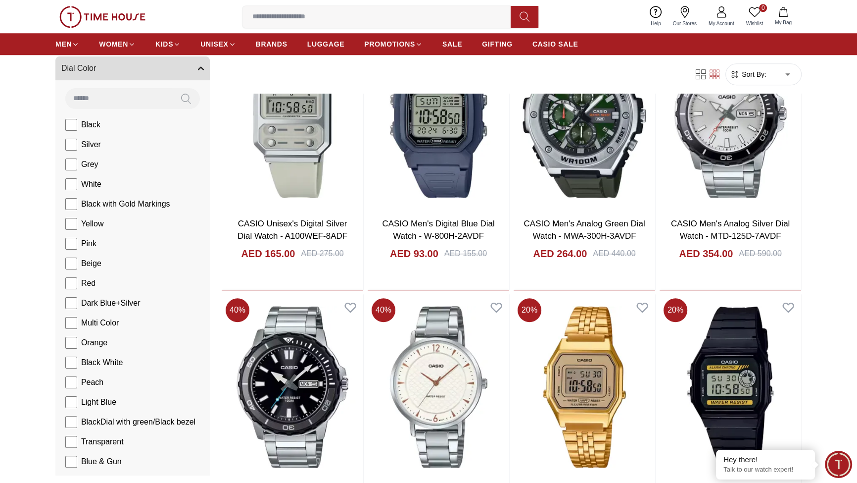
click at [101, 45] on span "Band Color" at bounding box center [81, 39] width 40 height 12
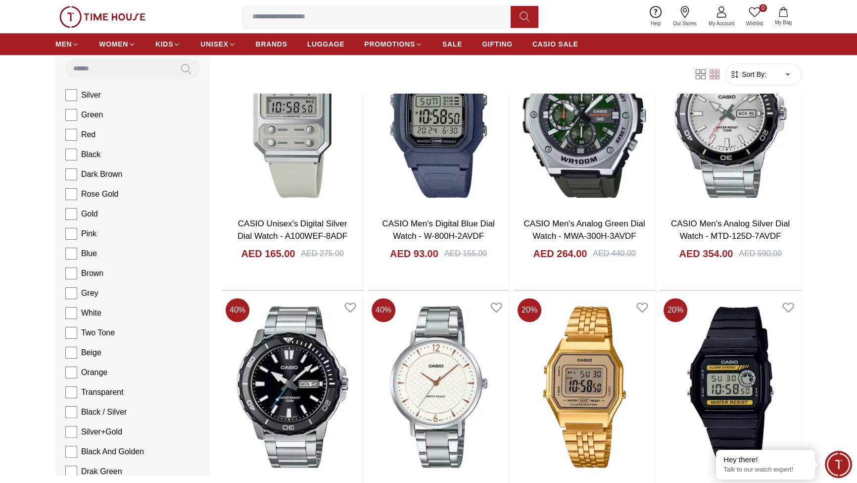
click at [148, 21] on button "Display Type" at bounding box center [132, 9] width 154 height 24
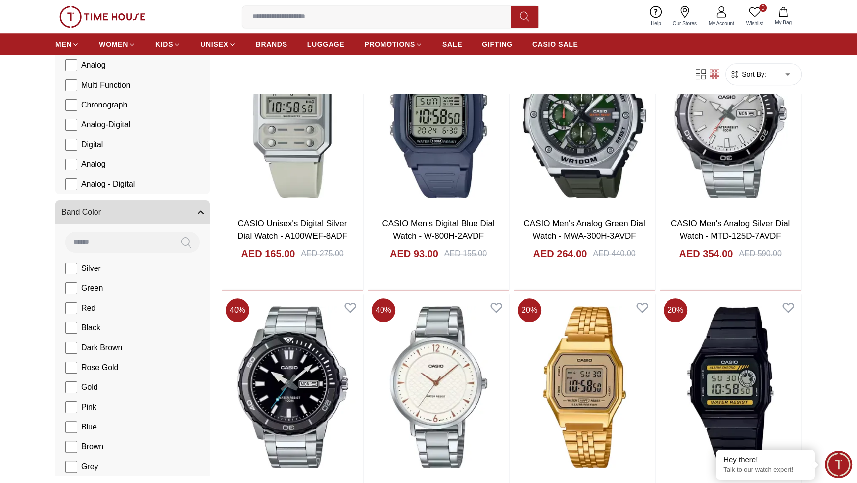
scroll to position [0, 0]
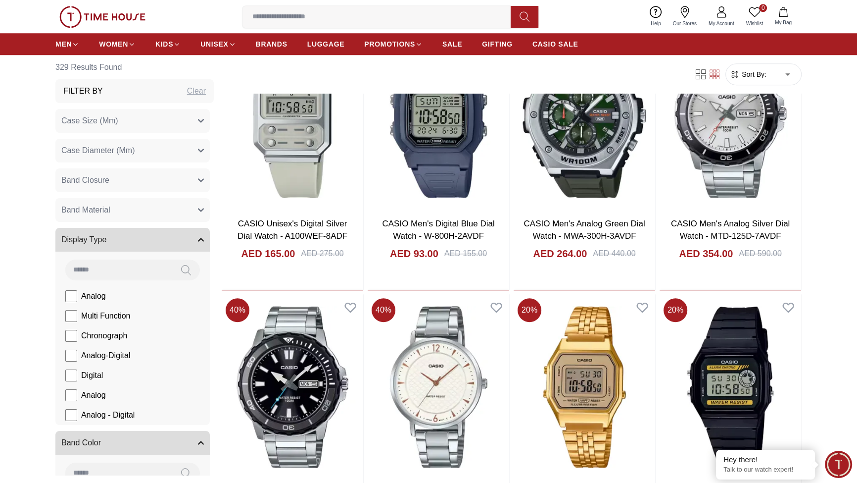
click at [110, 216] on span "Band Material" at bounding box center [85, 210] width 49 height 12
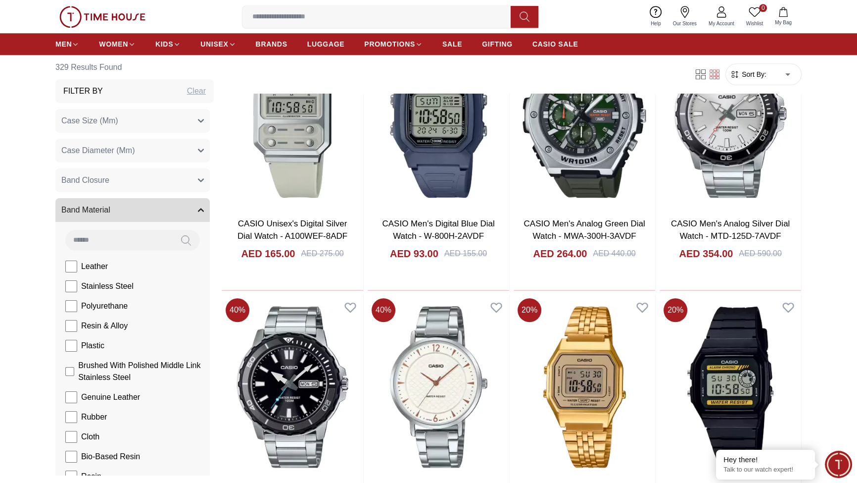
click at [109, 186] on span "Band Closure" at bounding box center [85, 180] width 48 height 12
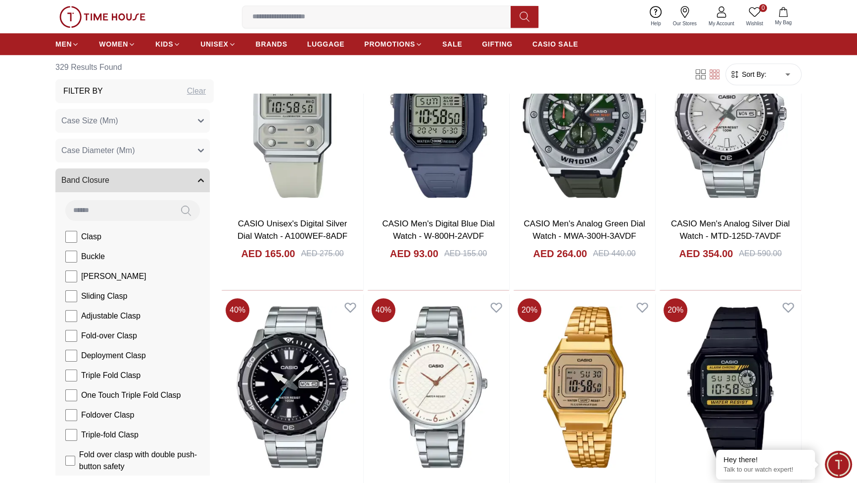
click at [135, 156] on span "Case Diameter (Mm)" at bounding box center [97, 151] width 73 height 12
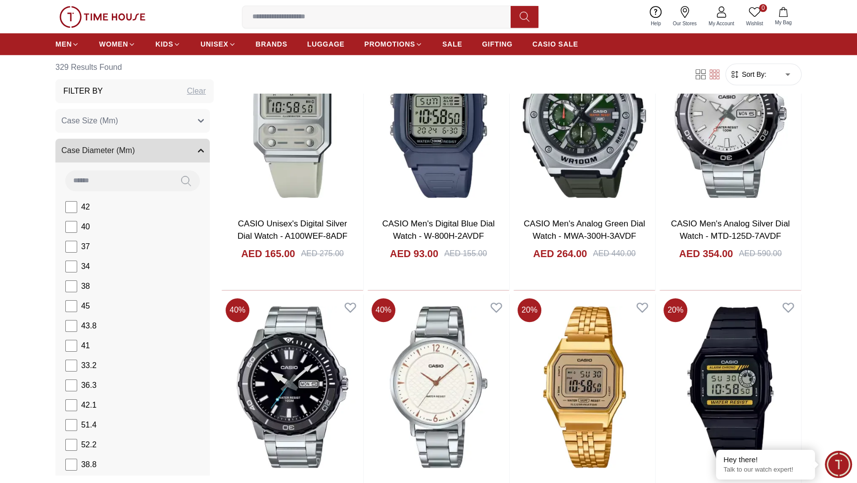
click at [118, 127] on span "Case Size (Mm)" at bounding box center [89, 121] width 57 height 12
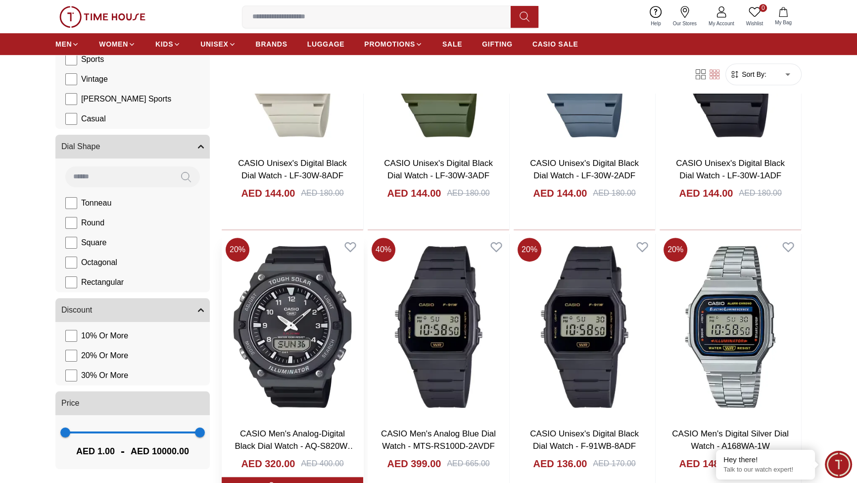
scroll to position [5400, 0]
